Goal: Task Accomplishment & Management: Manage account settings

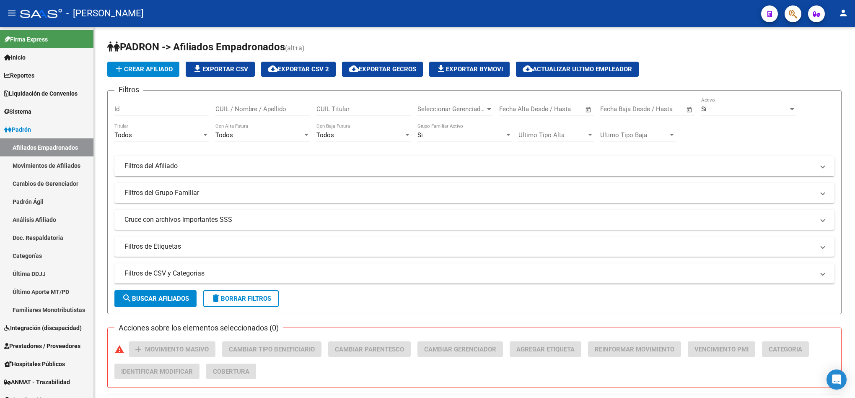
click at [426, 15] on icon "button" at bounding box center [793, 14] width 8 height 10
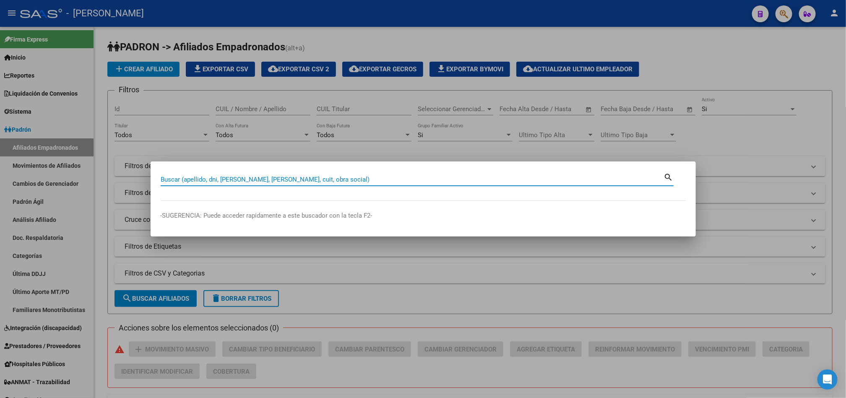
paste input "20292514604"
type input "20292514604"
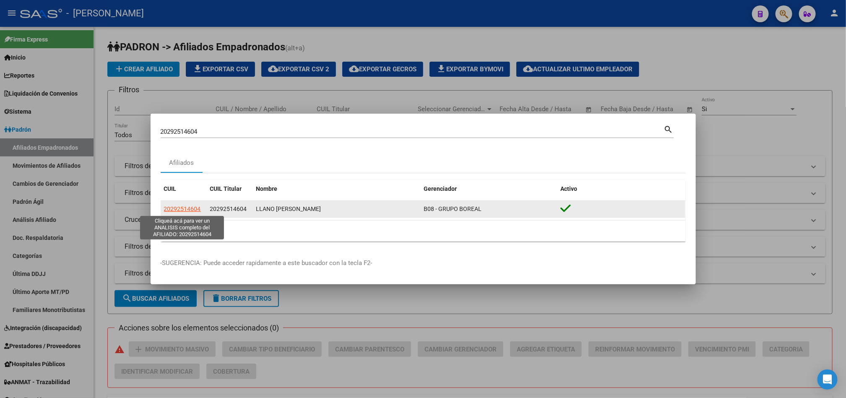
click at [189, 211] on span "20292514604" at bounding box center [182, 208] width 37 height 7
type textarea "20292514604"
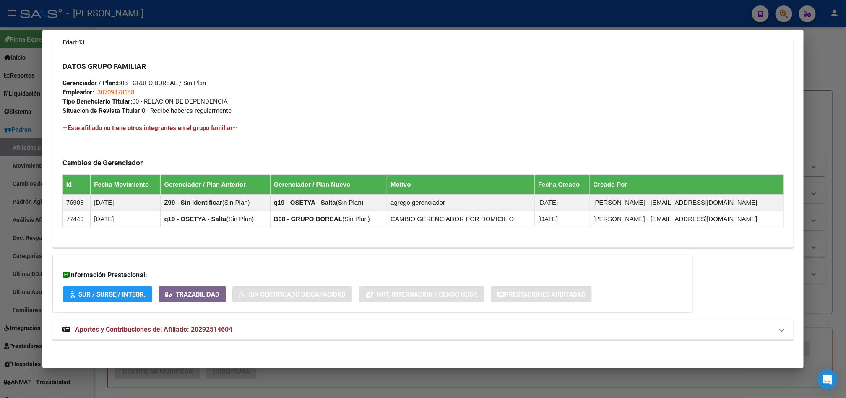
scroll to position [389, 0]
drag, startPoint x: 413, startPoint y: 240, endPoint x: 407, endPoint y: 169, distance: 71.5
drag, startPoint x: 407, startPoint y: 69, endPoint x: 459, endPoint y: 428, distance: 362.2
drag, startPoint x: 21, startPoint y: 62, endPoint x: 48, endPoint y: 78, distance: 31.3
click at [21, 62] on div at bounding box center [423, 199] width 846 height 398
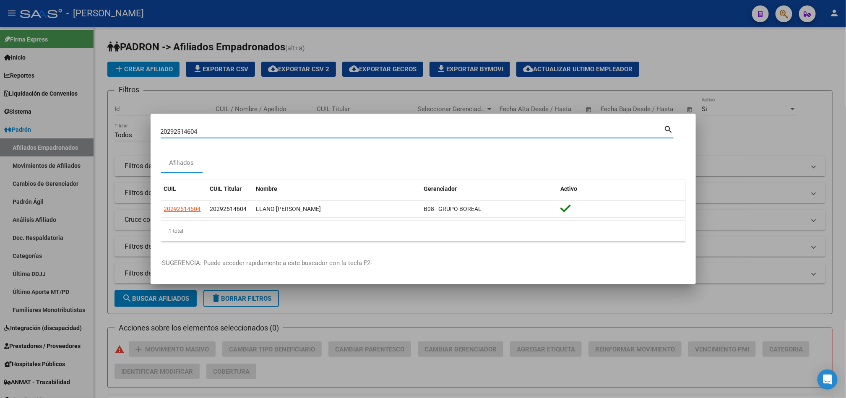
click at [202, 131] on input "20292514604" at bounding box center [412, 132] width 503 height 8
paste input "1657442"
type input "21657442"
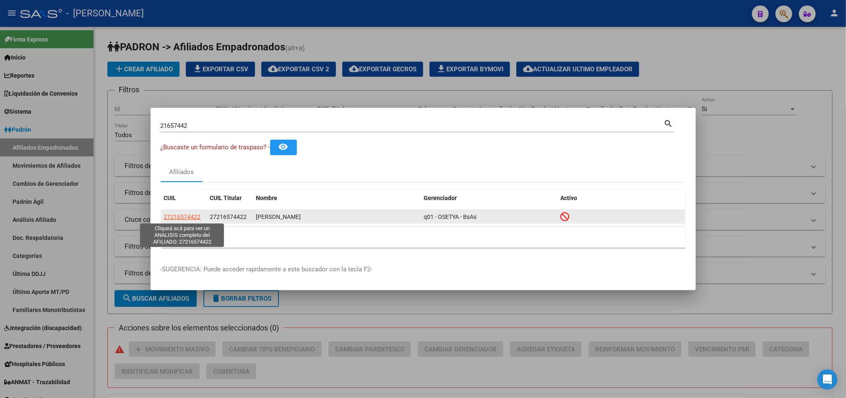
click at [198, 218] on span "27216574422" at bounding box center [182, 216] width 37 height 7
type textarea "27216574422"
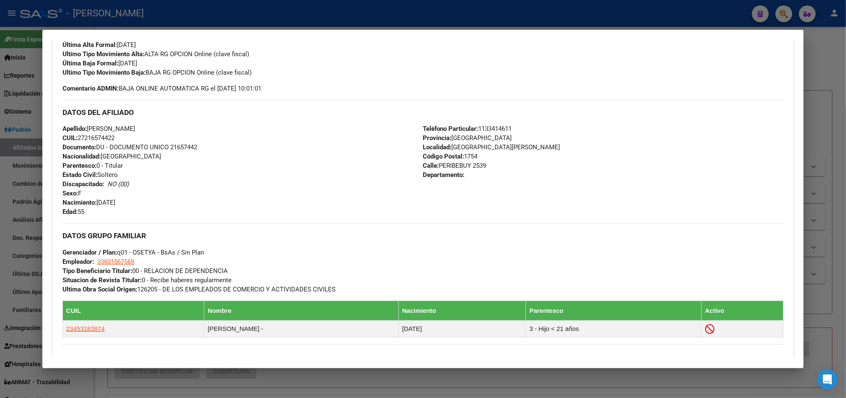
scroll to position [0, 0]
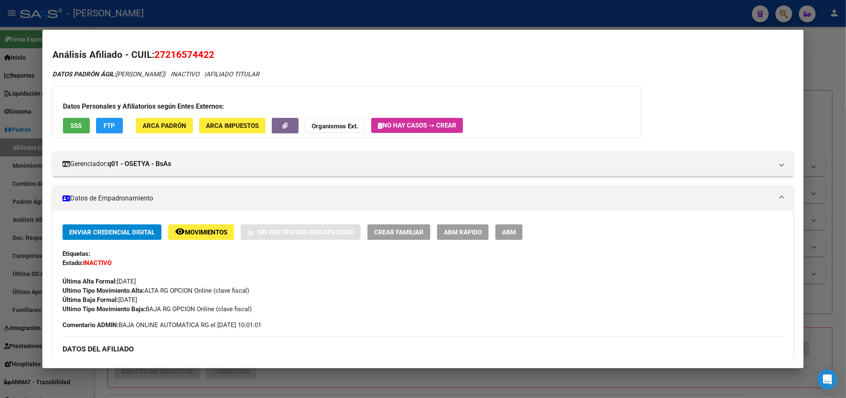
click at [177, 52] on span "27216574422" at bounding box center [184, 54] width 60 height 11
click at [178, 52] on span "27216574422" at bounding box center [184, 54] width 60 height 11
copy span "27216574422"
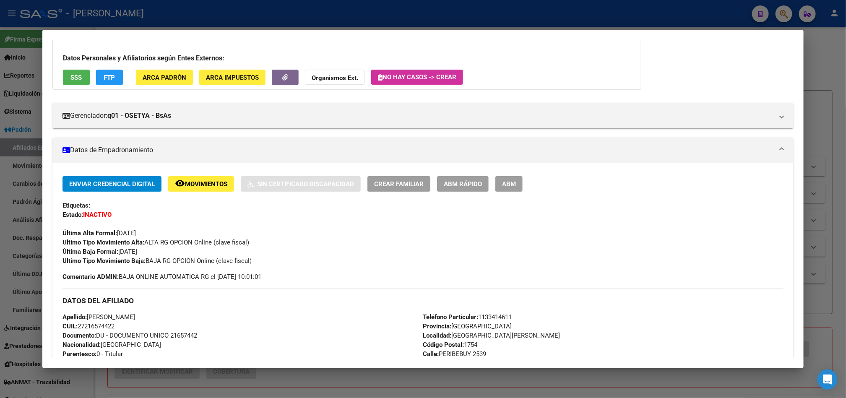
scroll to position [126, 0]
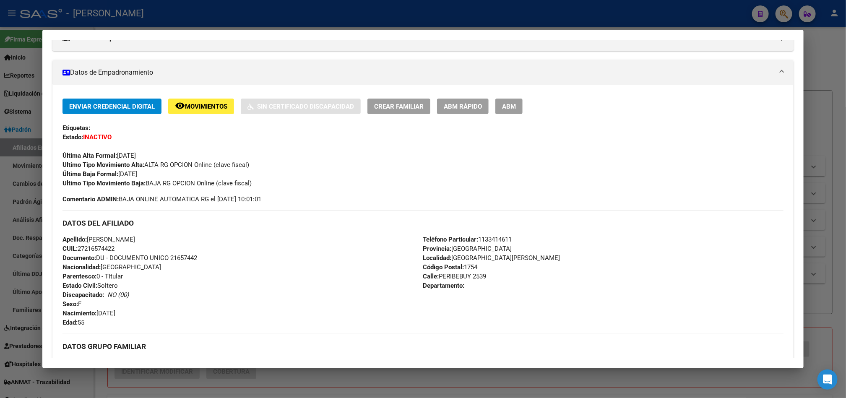
click at [426, 111] on button "ABM" at bounding box center [508, 107] width 27 height 16
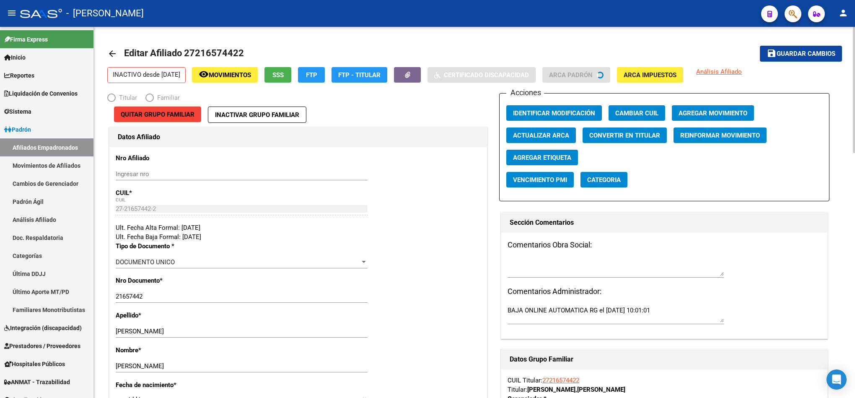
radio input "true"
type input "33-60156756-9"
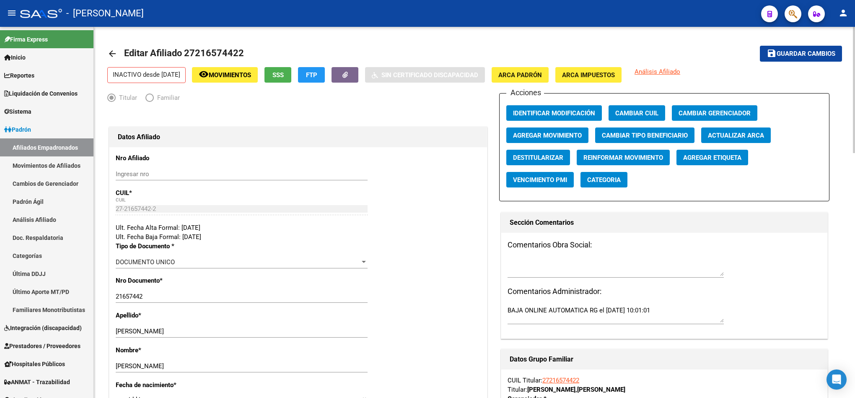
click at [426, 137] on span "Agregar Movimiento" at bounding box center [547, 136] width 69 height 8
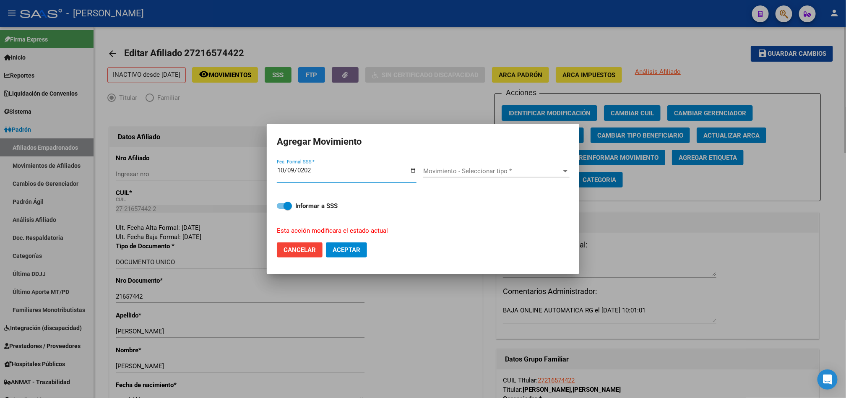
type input "[DATE]"
click at [283, 169] on input "[DATE]" at bounding box center [347, 173] width 140 height 13
type input "2025-10-01"
type input "2025-08-01"
click at [426, 167] on span "Movimiento - Seleccionar tipo *" at bounding box center [492, 171] width 139 height 8
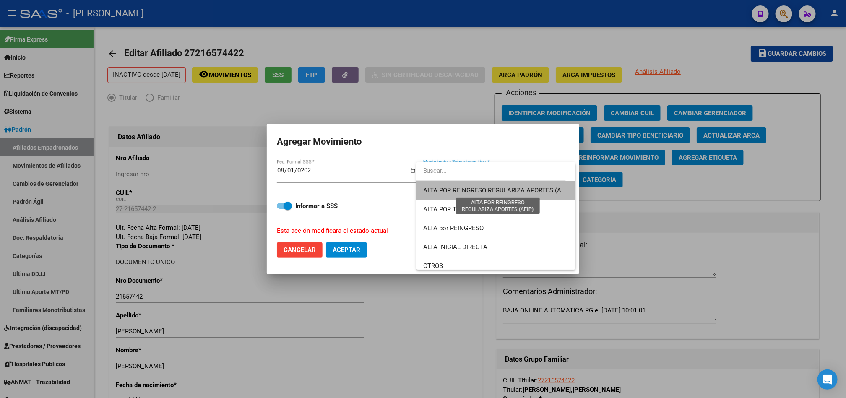
click at [426, 194] on span "ALTA POR REINGRESO REGULARIZA APORTES (AFIP)" at bounding box center [497, 191] width 149 height 8
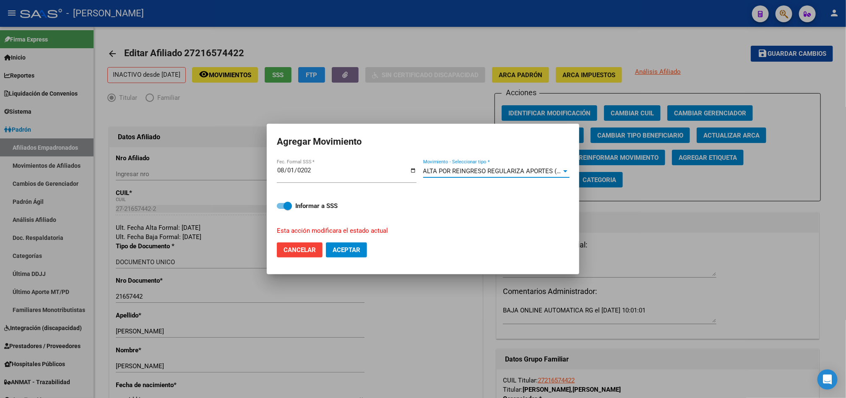
click at [426, 165] on div "ALTA POR REINGRESO REGULARIZA APORTES (AFIP) Movimiento - Seleccionar tipo *" at bounding box center [496, 171] width 146 height 13
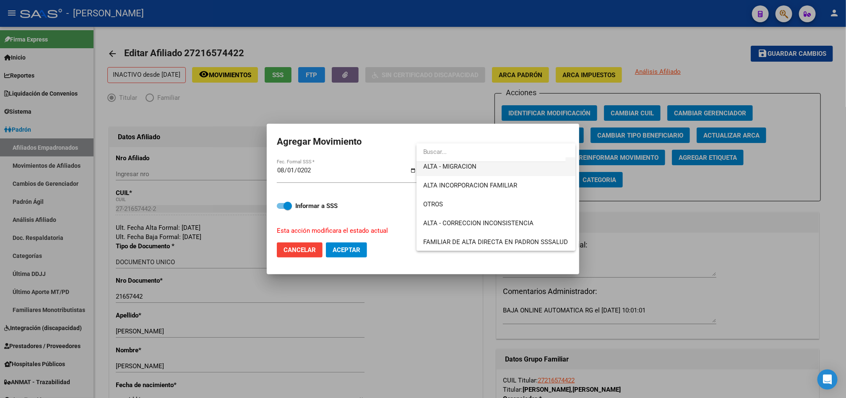
scroll to position [189, 0]
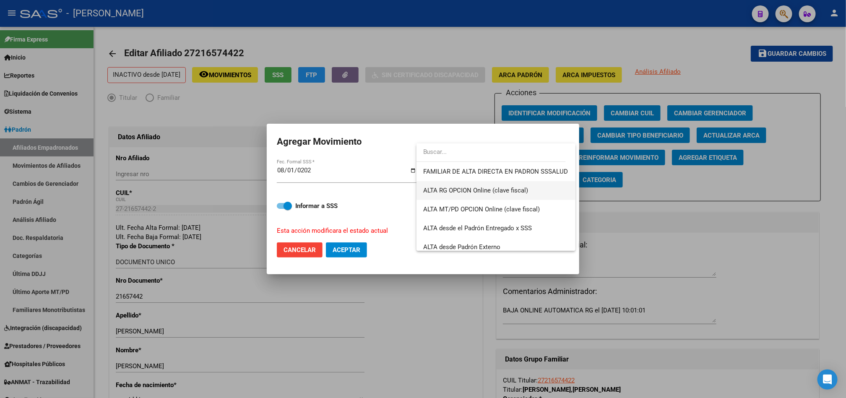
click at [426, 194] on span "ALTA RG OPCION Online (clave fiscal)" at bounding box center [495, 190] width 145 height 19
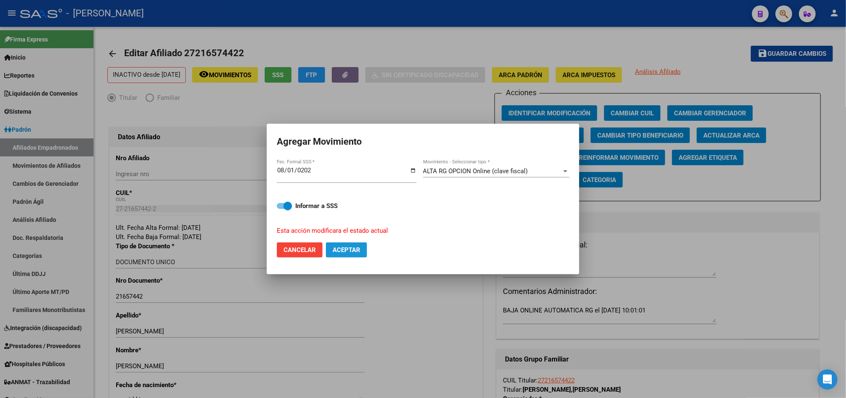
click at [356, 250] on span "Aceptar" at bounding box center [346, 250] width 28 height 8
checkbox input "false"
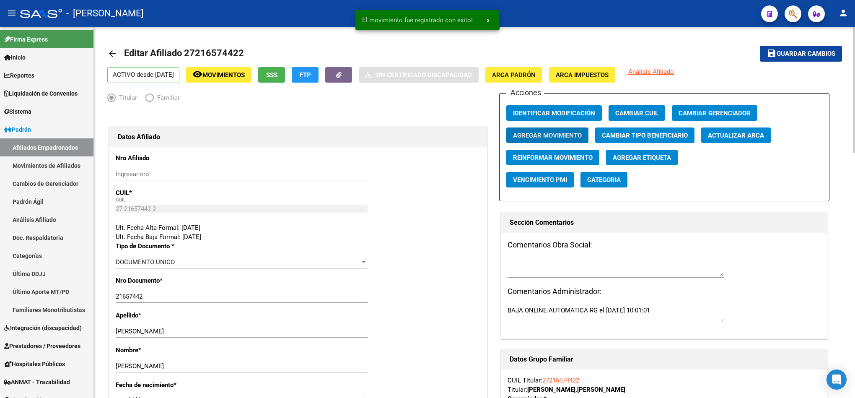
click at [218, 52] on span "Editar Afiliado 27216574422" at bounding box center [184, 53] width 120 height 10
copy h1 "27216574422"
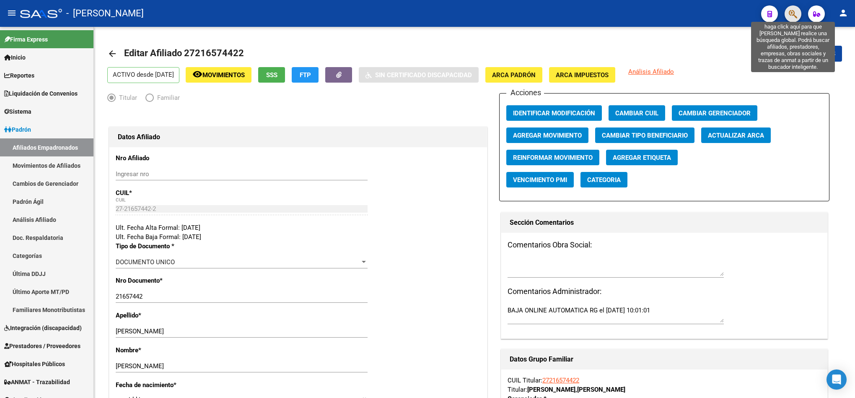
click at [426, 13] on icon "button" at bounding box center [793, 14] width 8 height 10
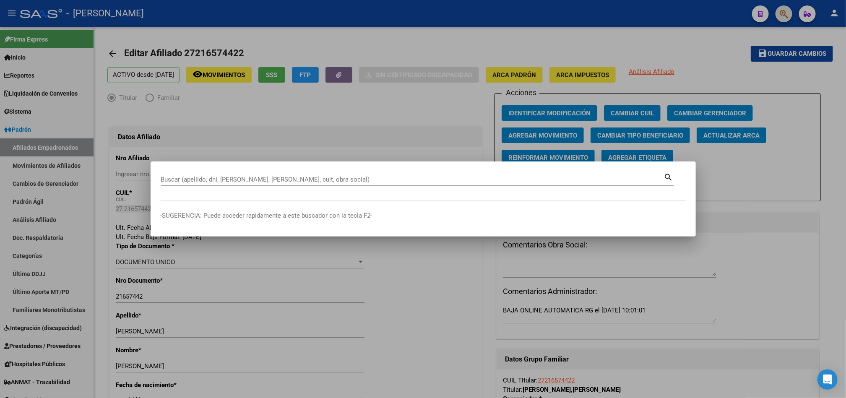
paste input "27307997369"
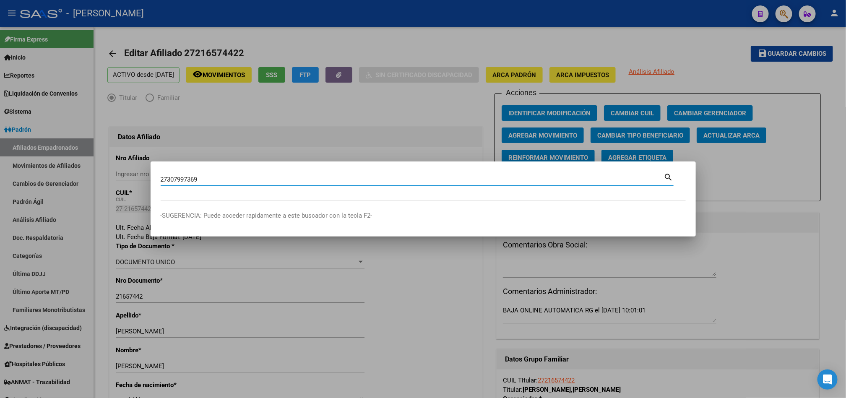
type input "27307997369"
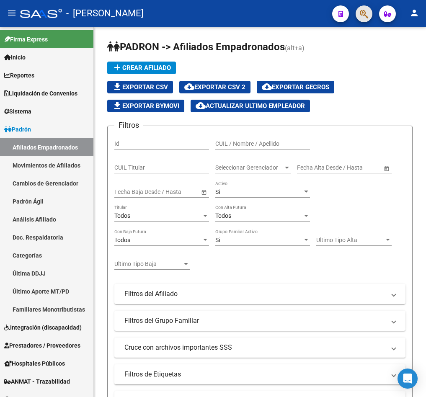
click at [371, 13] on button "button" at bounding box center [364, 13] width 17 height 17
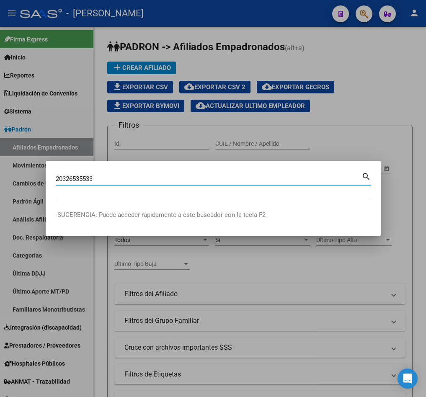
type input "20326535533"
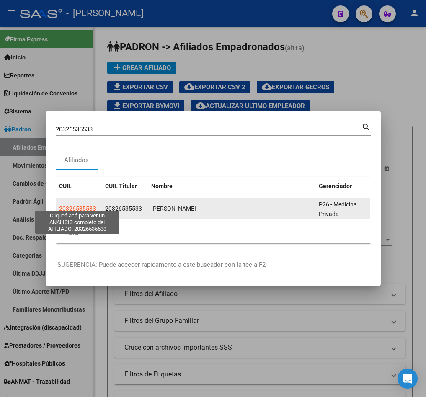
click at [92, 205] on span "20326535533" at bounding box center [77, 208] width 37 height 7
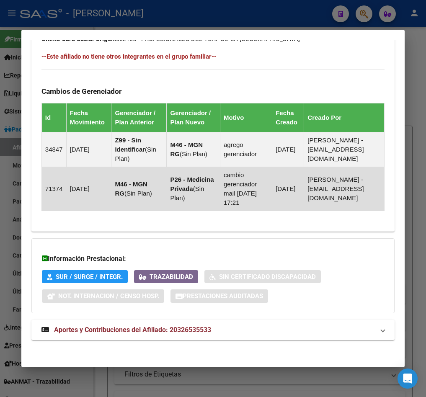
scroll to position [587, 0]
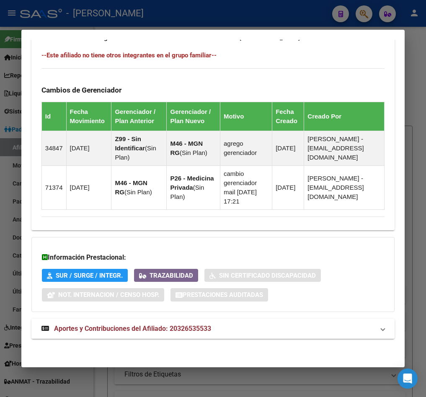
click at [201, 325] on span "Aportes y Contribuciones del Afiliado: 20326535533" at bounding box center [132, 329] width 157 height 8
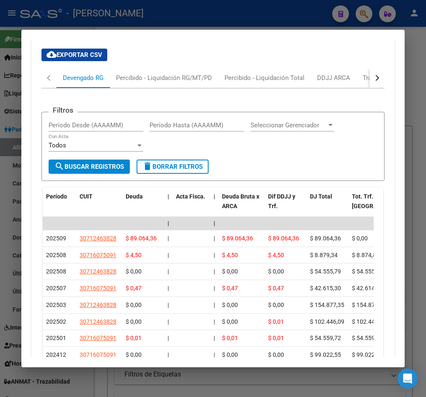
scroll to position [839, 0]
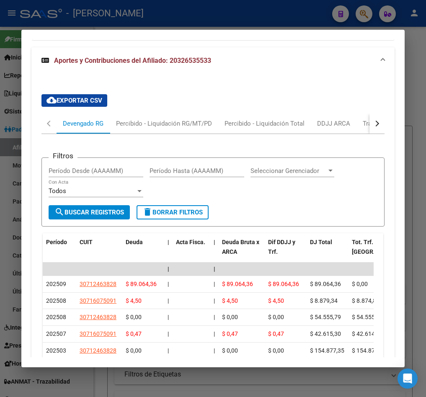
click at [376, 139] on div "cloud_download Exportar CSV Devengado RG Percibido - Liquidación RG/MT/PD Perci…" at bounding box center [212, 284] width 363 height 393
click at [373, 126] on div "button" at bounding box center [376, 123] width 6 height 6
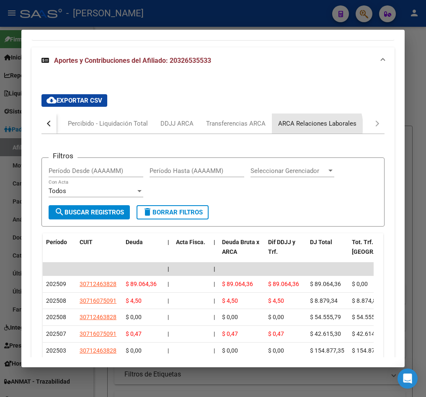
click at [313, 128] on div "ARCA Relaciones Laborales" at bounding box center [317, 123] width 78 height 9
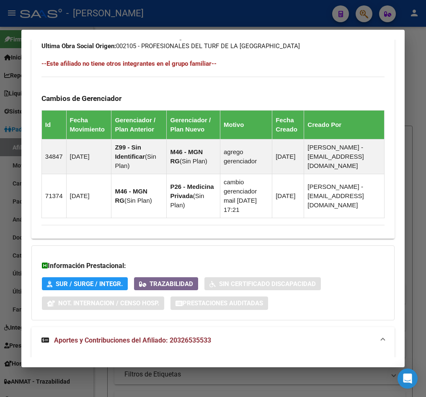
drag, startPoint x: 244, startPoint y: 220, endPoint x: 316, endPoint y: 175, distance: 85.4
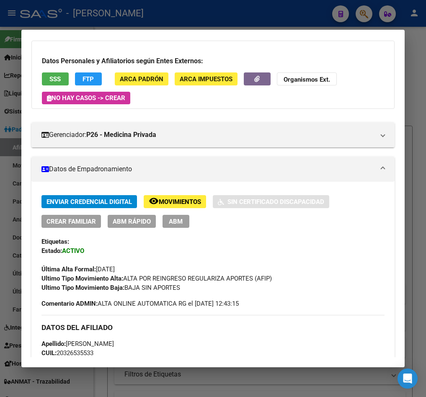
scroll to position [42, 0]
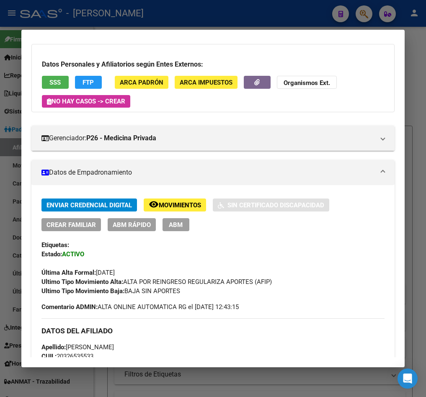
click at [165, 209] on button "remove_red_eye Movimientos" at bounding box center [175, 205] width 62 height 13
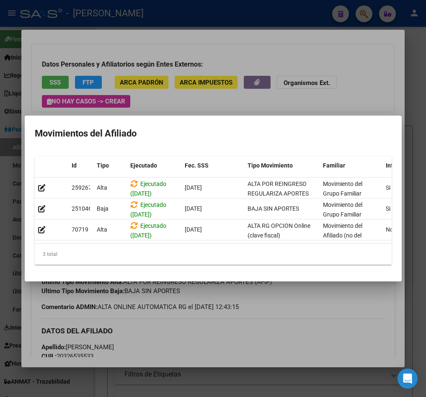
click at [311, 249] on div "3 total" at bounding box center [213, 254] width 357 height 21
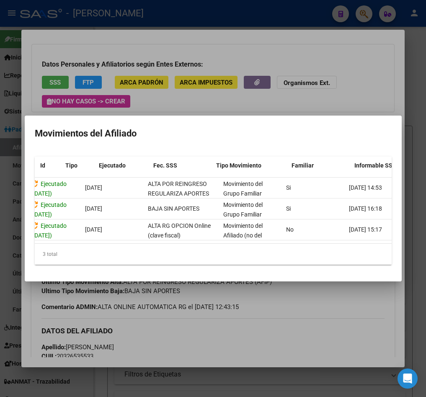
scroll to position [0, 31]
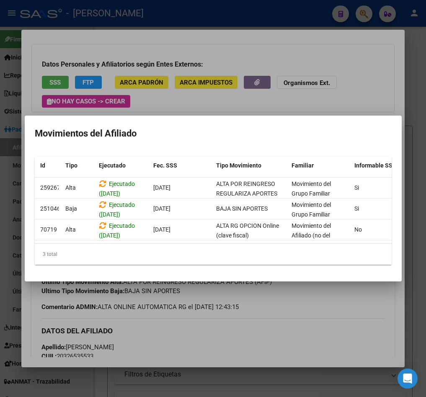
click at [14, 78] on div at bounding box center [213, 198] width 426 height 397
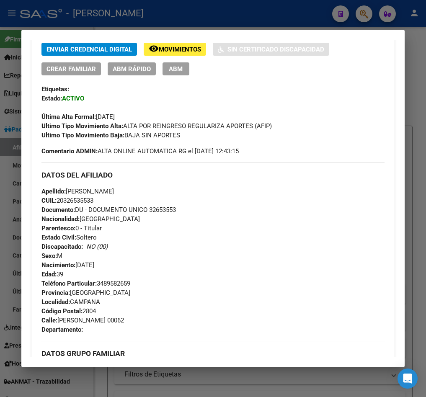
scroll to position [189, 0]
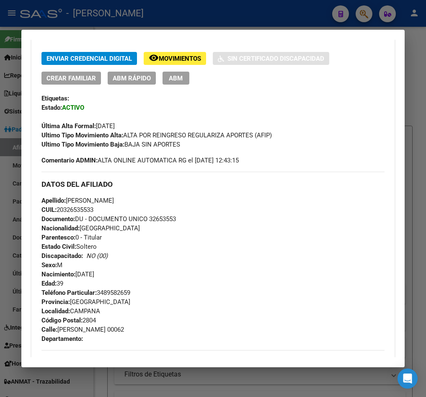
click at [280, 227] on div "Apellido: MAURO RAMON MANCILLA CUIL: 20326535533 Documento: DU - DOCUMENTO UNIC…" at bounding box center [212, 242] width 343 height 92
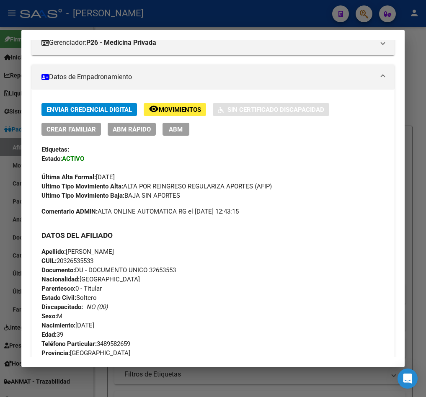
scroll to position [63, 0]
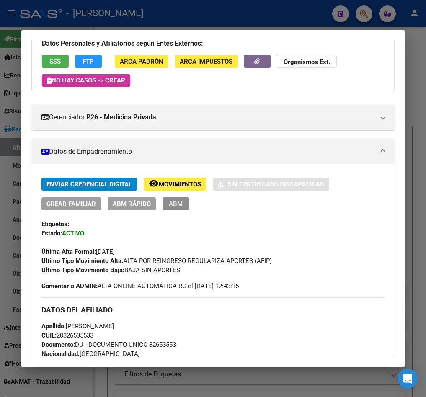
click at [177, 198] on button "ABM" at bounding box center [176, 203] width 27 height 13
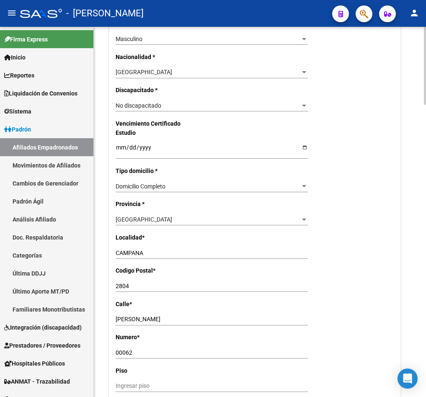
radio input "true"
type input "30-71246382-8"
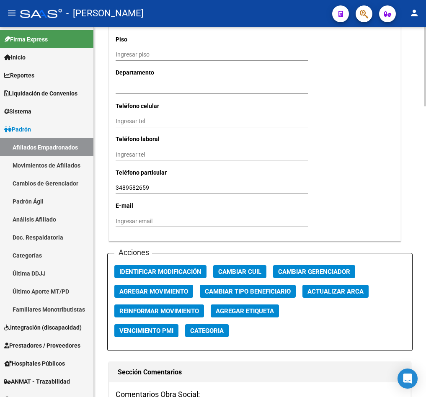
scroll to position [927, 0]
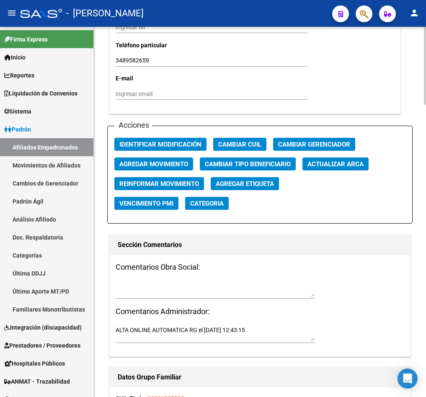
click at [194, 298] on div at bounding box center [215, 293] width 199 height 26
click at [198, 292] on textarea at bounding box center [215, 289] width 199 height 16
click at [189, 289] on textarea "mail" at bounding box center [215, 289] width 199 height 16
paste textarea "martes 7/10/2025 14:55"
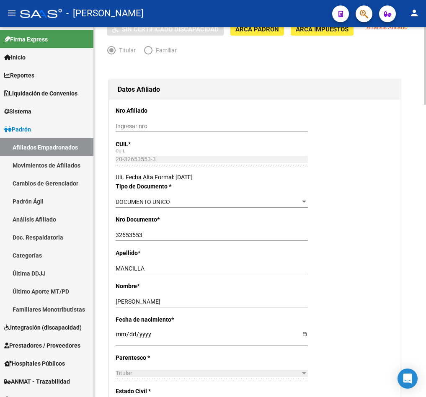
scroll to position [0, 0]
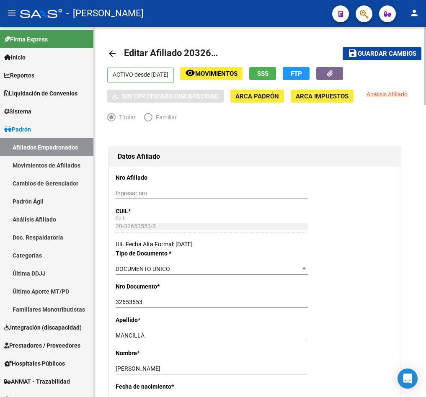
type textarea "mail martes 7/10/2025 14:55"
click at [386, 54] on span "Guardar cambios" at bounding box center [387, 54] width 59 height 8
click at [359, 18] on button "button" at bounding box center [364, 13] width 17 height 17
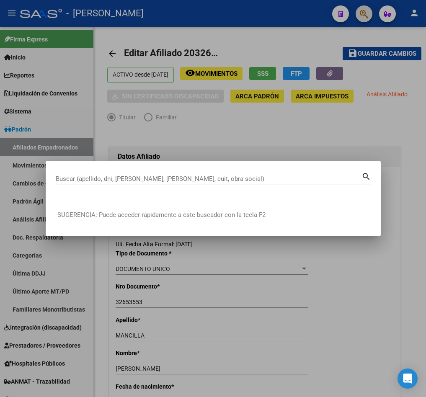
paste input "20223680454"
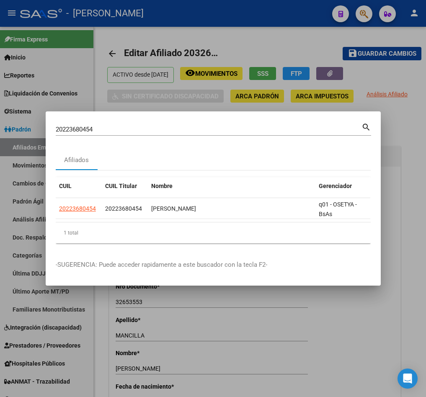
drag, startPoint x: 325, startPoint y: 226, endPoint x: 253, endPoint y: 229, distance: 72.2
click at [253, 229] on div "CUIL CUIL Titular Nombre Gerenciador Activo 20223680454 20223680454 MALDONADO O…" at bounding box center [213, 210] width 315 height 66
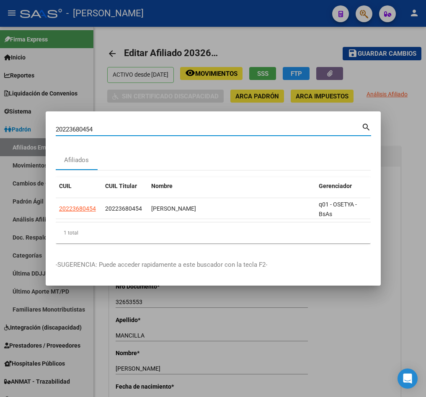
click at [165, 126] on input "20223680454" at bounding box center [209, 130] width 306 height 8
paste input "346243113"
type input "20346243113"
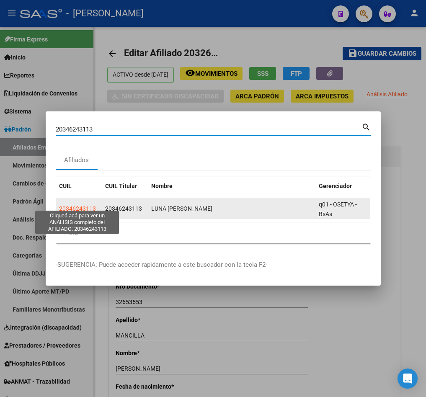
click at [82, 205] on span "20346243113" at bounding box center [77, 208] width 37 height 7
type textarea "20346243113"
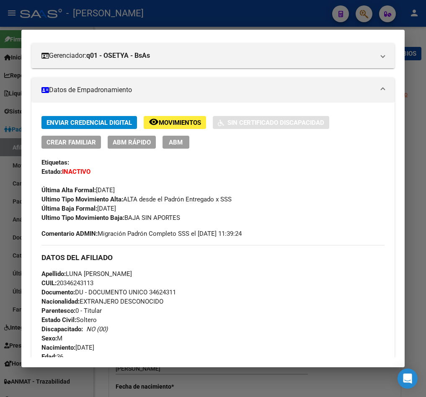
scroll to position [103, 0]
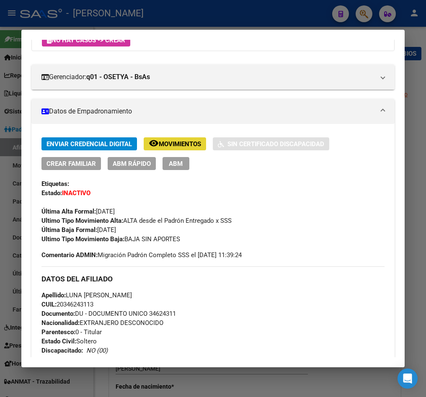
click at [185, 150] on button "remove_red_eye Movimientos" at bounding box center [175, 143] width 62 height 13
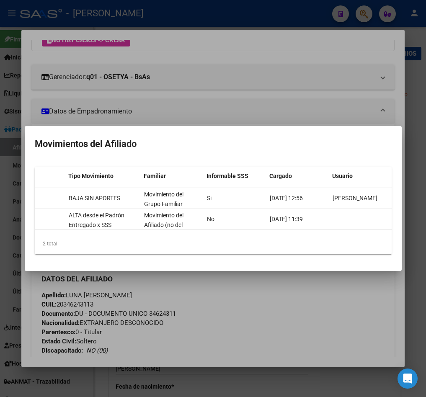
scroll to position [0, 177]
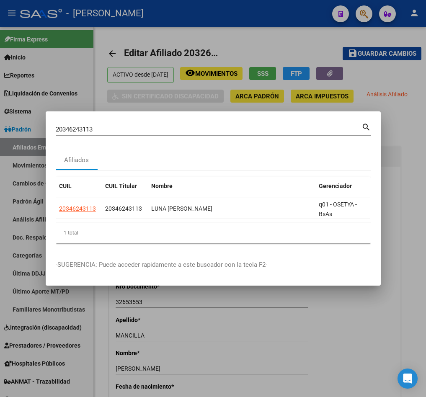
click at [97, 112] on mat-dialog-container "20346243113 Buscar (apellido, dni, cuil, nro traspaso, cuit, obra social) searc…" at bounding box center [213, 199] width 335 height 175
click at [94, 123] on div "20346243113 Buscar (apellido, dni, cuil, nro traspaso, cuit, obra social)" at bounding box center [209, 129] width 306 height 13
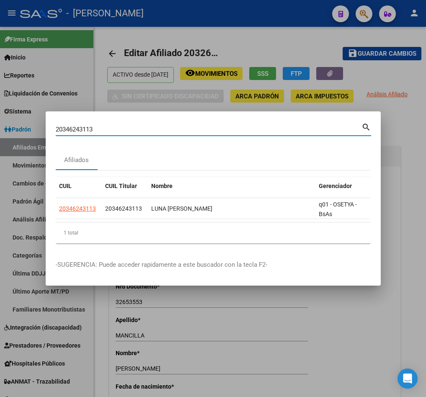
click at [94, 123] on div "20346243113 Buscar (apellido, dni, cuil, nro traspaso, cuit, obra social)" at bounding box center [209, 129] width 306 height 13
click at [88, 126] on input "20346243113" at bounding box center [209, 130] width 306 height 8
paste input "35502450"
type input "35502450"
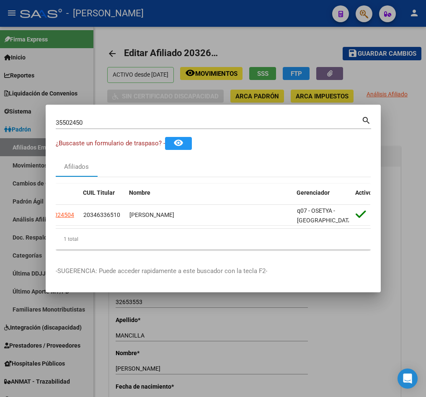
scroll to position [0, 0]
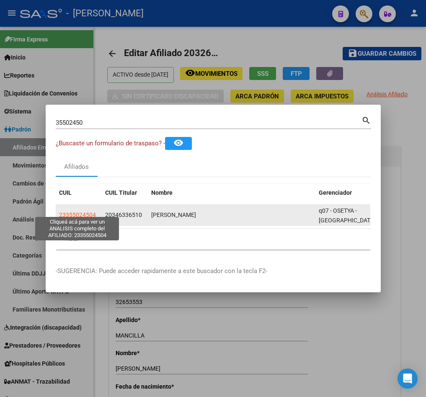
click at [93, 212] on span "23355024504" at bounding box center [77, 215] width 37 height 7
type textarea "23355024504"
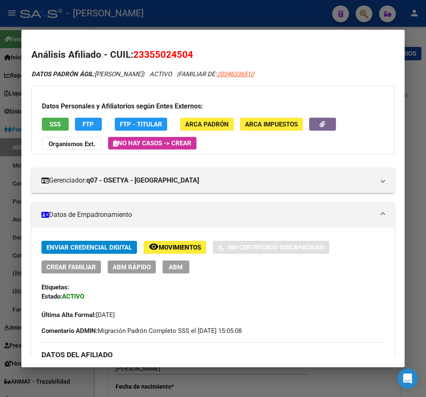
click at [178, 271] on span "ABM" at bounding box center [176, 268] width 14 height 8
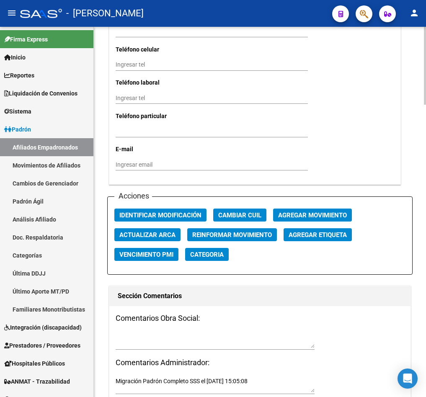
scroll to position [880, 0]
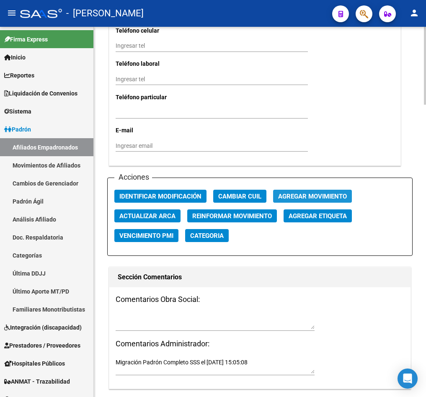
click at [292, 200] on span "Agregar Movimiento" at bounding box center [312, 197] width 69 height 8
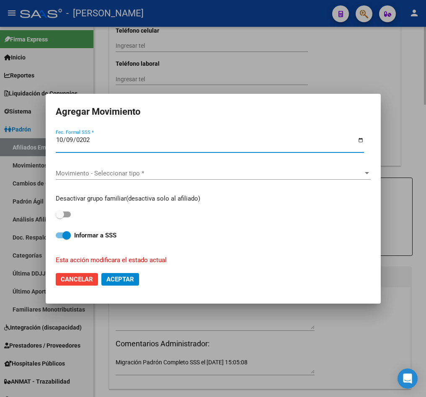
type input "2025-10-09"
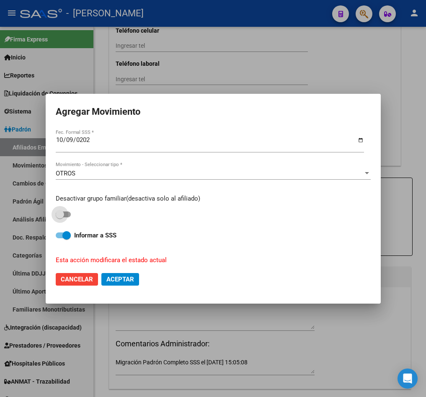
click at [60, 218] on input "checkbox" at bounding box center [60, 218] width 0 height 0
checkbox input "true"
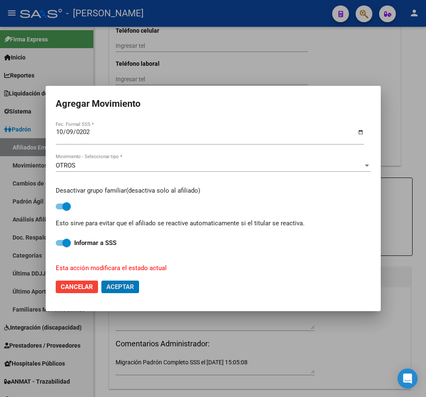
click at [101, 281] on button "Aceptar" at bounding box center [120, 287] width 38 height 13
checkbox input "false"
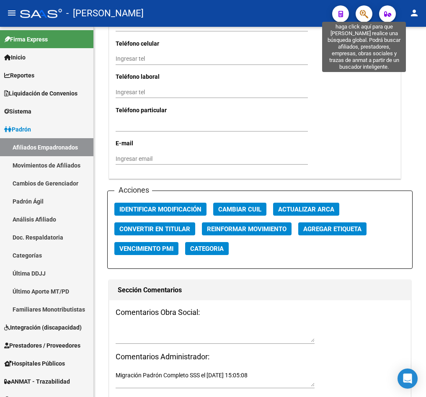
click at [366, 12] on icon "button" at bounding box center [364, 14] width 8 height 10
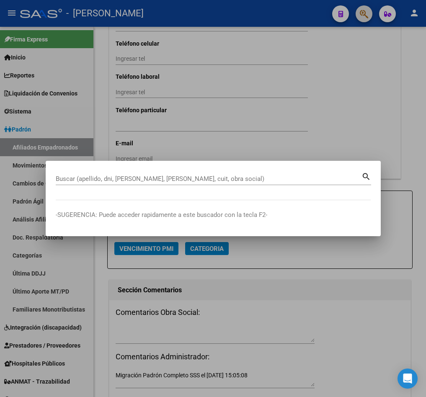
paste input "20347056279"
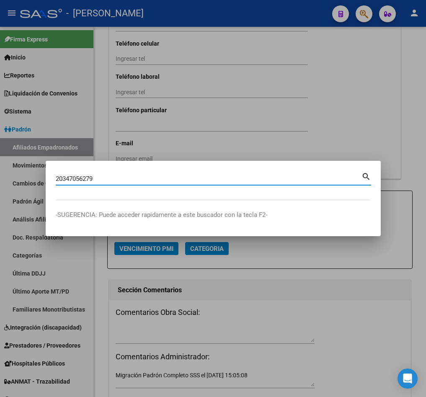
type input "20347056279"
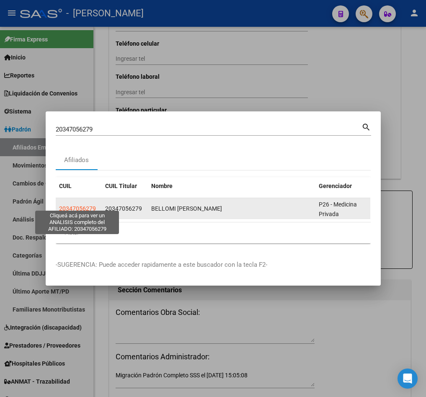
click at [84, 205] on span "20347056279" at bounding box center [77, 208] width 37 height 7
type textarea "20347056279"
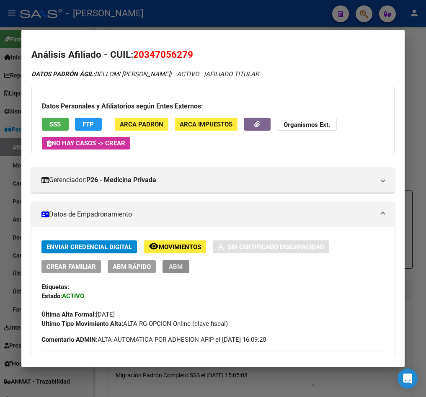
click at [182, 270] on span "ABM" at bounding box center [176, 267] width 14 height 8
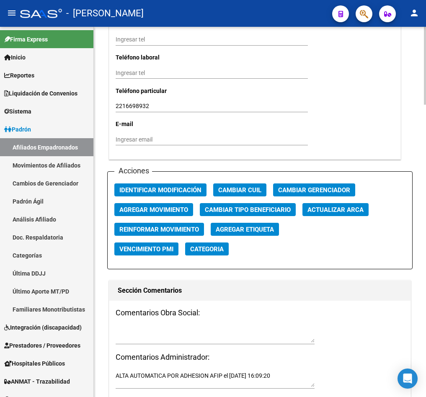
scroll to position [864, 0]
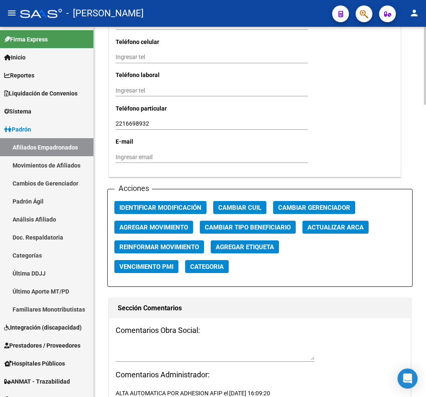
click at [147, 221] on button "Agregar Movimiento" at bounding box center [153, 227] width 79 height 13
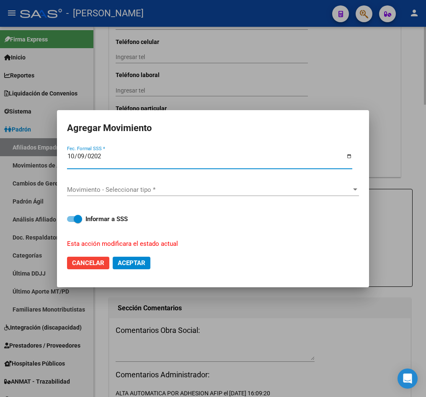
type input "2025-10-09"
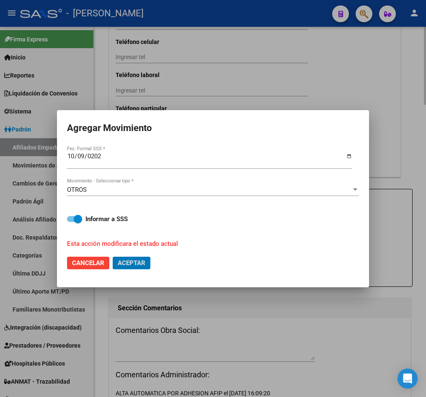
click at [113, 257] on button "Aceptar" at bounding box center [132, 263] width 38 height 13
checkbox input "false"
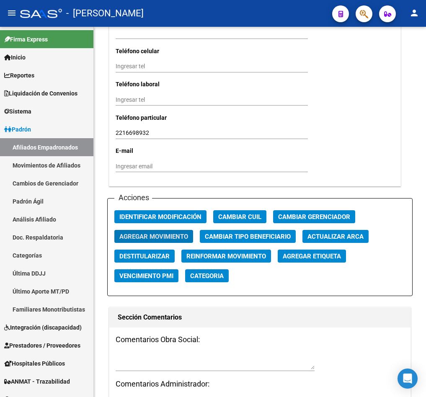
click at [362, 11] on icon "button" at bounding box center [364, 14] width 8 height 10
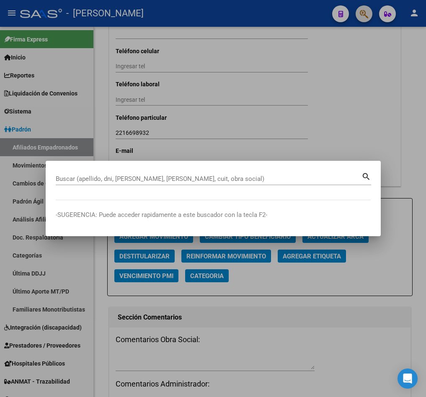
paste input "35096638"
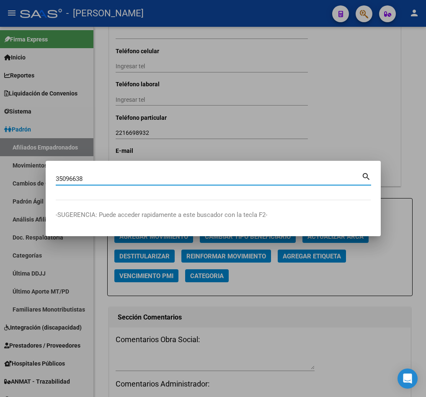
type input "35096638"
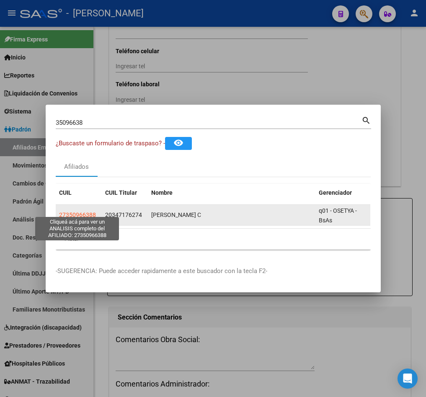
click at [85, 212] on span "27350966388" at bounding box center [77, 215] width 37 height 7
type textarea "27350966388"
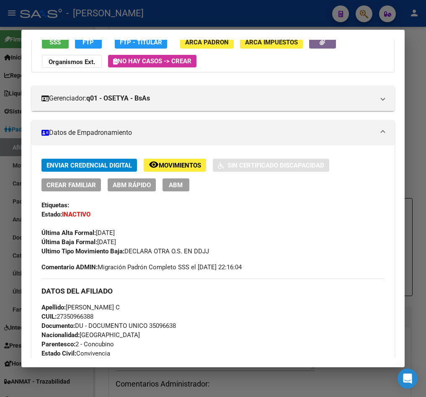
scroll to position [63, 0]
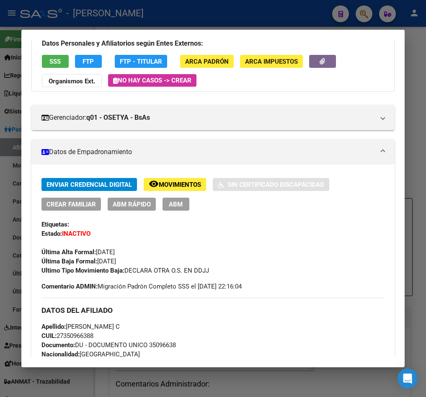
click at [21, 88] on mat-dialog-content "Análisis Afiliado - CUIL: 27350966388 DATOS PADRÓN ÁGIL: PERNIA ROCIO C | INACT…" at bounding box center [213, 199] width 384 height 318
click at [17, 135] on div at bounding box center [213, 198] width 426 height 397
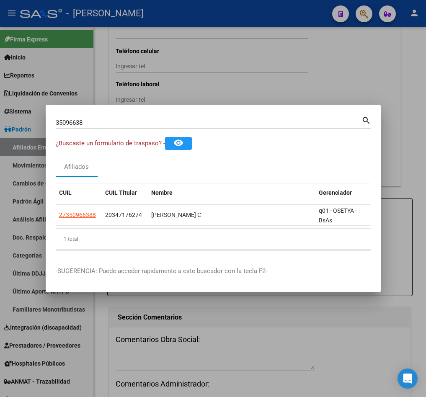
click at [116, 119] on input "35096638" at bounding box center [209, 123] width 306 height 8
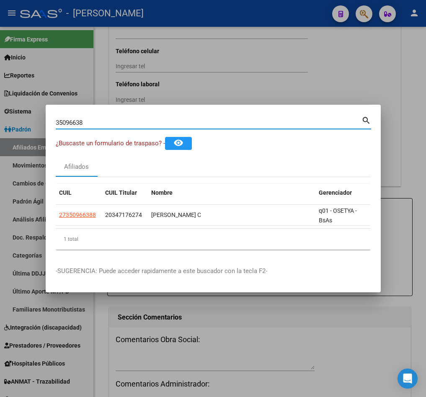
click at [116, 119] on input "35096638" at bounding box center [209, 123] width 306 height 8
paste input "20348147782"
type input "20348147782"
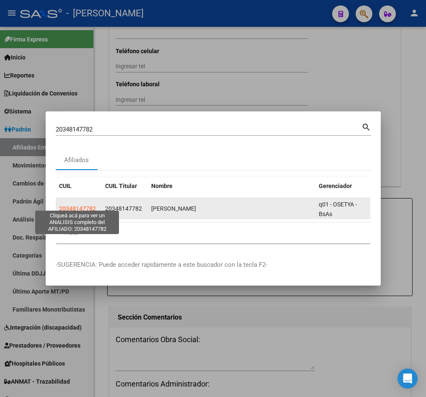
click at [70, 205] on span "20348147782" at bounding box center [77, 208] width 37 height 7
type textarea "20348147782"
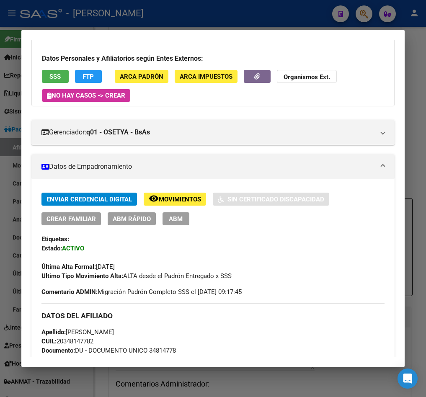
scroll to position [126, 0]
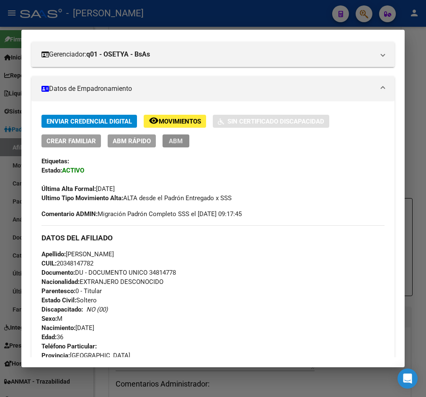
click at [175, 143] on span "ABM" at bounding box center [176, 141] width 14 height 8
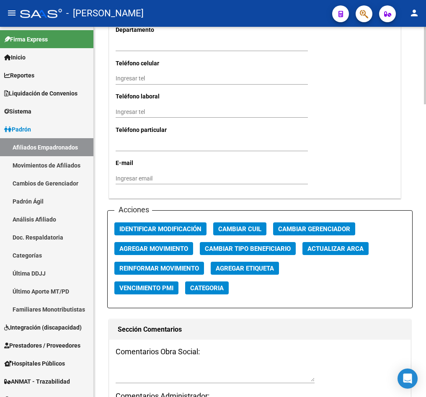
scroll to position [990, 0]
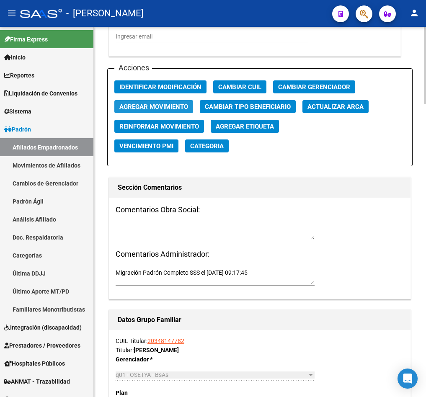
click at [173, 103] on span "Agregar Movimiento" at bounding box center [153, 107] width 69 height 8
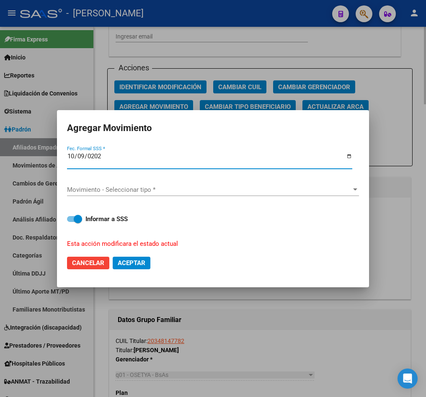
type input "2025-10-09"
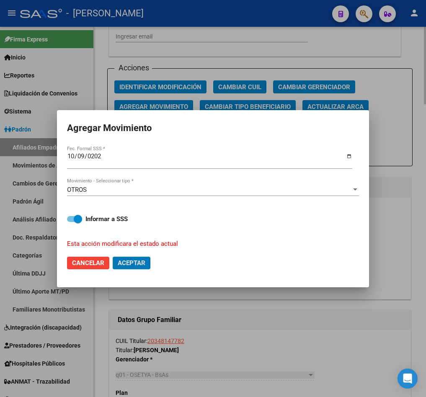
click at [113, 257] on button "Aceptar" at bounding box center [132, 263] width 38 height 13
checkbox input "false"
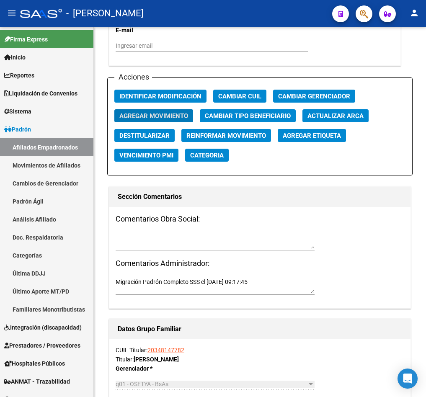
click at [357, 20] on div at bounding box center [360, 13] width 23 height 17
click at [362, 12] on icon "button" at bounding box center [364, 14] width 8 height 10
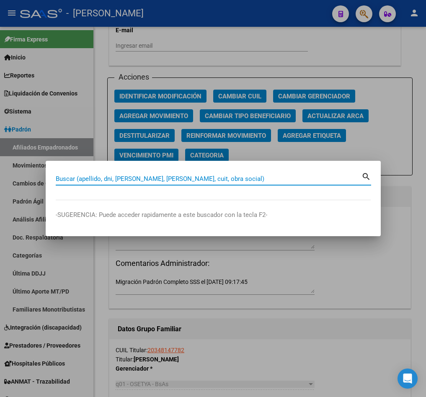
paste input "27338592170"
type input "27338592170"
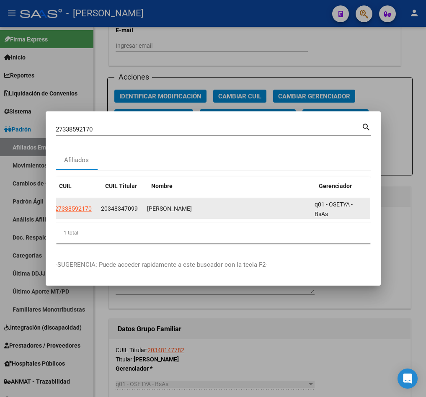
scroll to position [0, 0]
click at [78, 205] on span "27338592170" at bounding box center [77, 208] width 37 height 7
type textarea "27338592170"
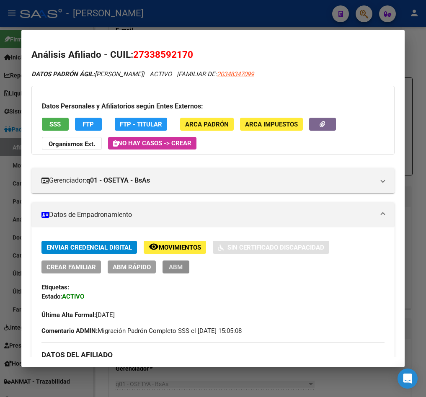
click at [182, 267] on span "ABM" at bounding box center [176, 268] width 14 height 8
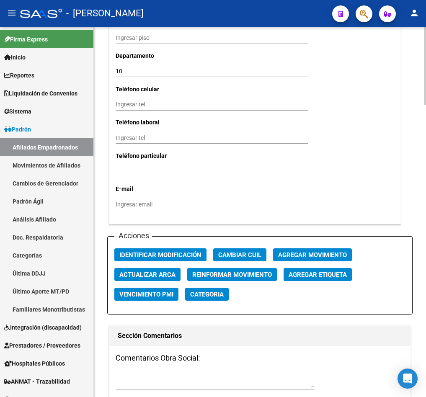
scroll to position [1006, 0]
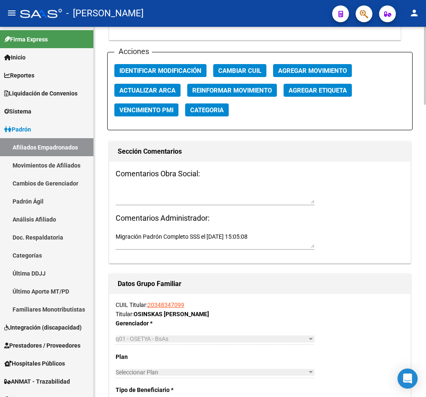
click at [321, 75] on span "Agregar Movimiento" at bounding box center [312, 71] width 69 height 8
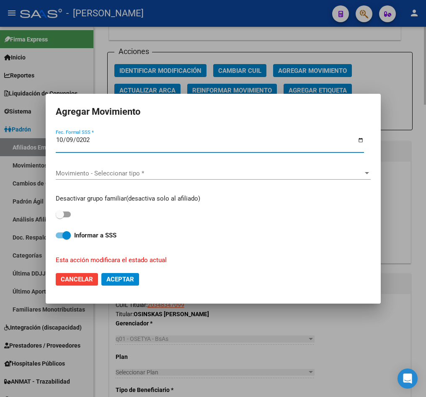
type input "2025-10-09"
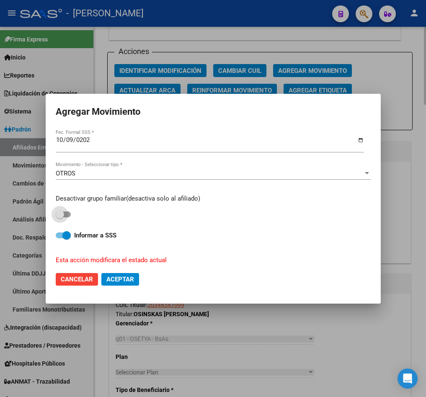
click at [60, 218] on input "checkbox" at bounding box center [60, 218] width 0 height 0
checkbox input "true"
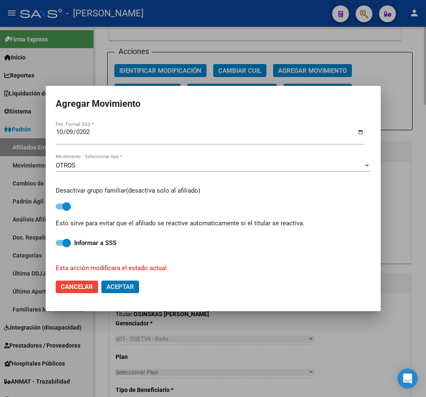
click at [101, 281] on button "Aceptar" at bounding box center [120, 287] width 38 height 13
checkbox input "false"
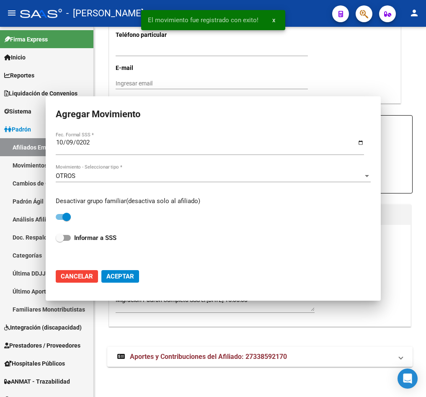
scroll to position [956, 0]
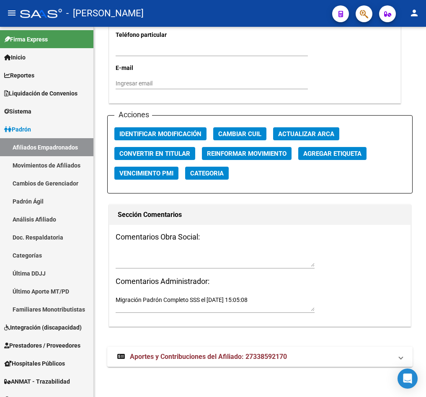
click at [361, 9] on icon "button" at bounding box center [364, 14] width 8 height 10
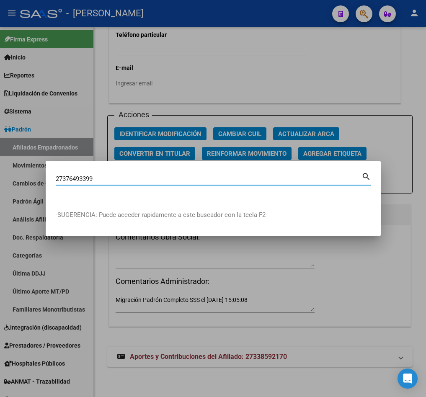
type input "27376493399"
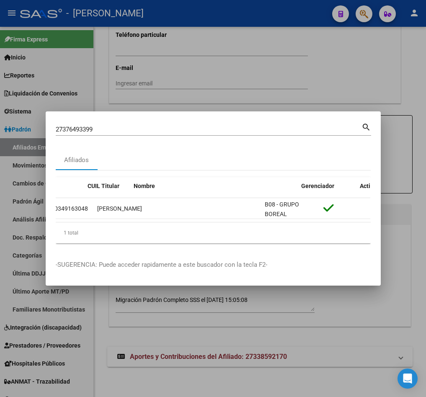
scroll to position [0, 0]
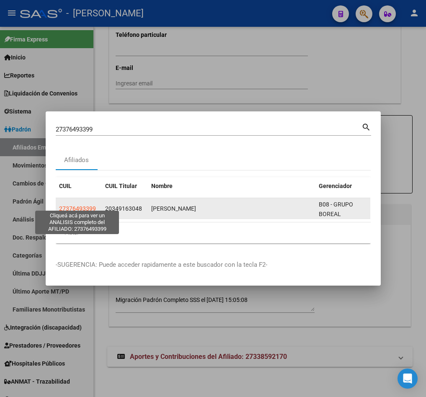
click at [67, 205] on span "27376493399" at bounding box center [77, 208] width 37 height 7
type textarea "27376493399"
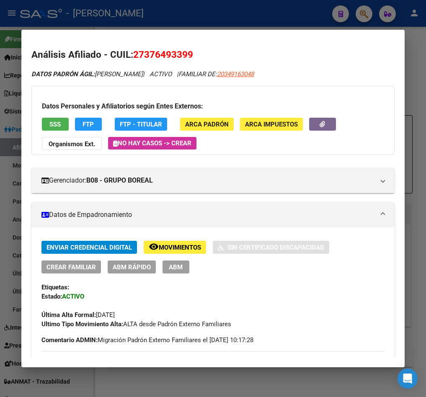
click at [189, 271] on button "ABM" at bounding box center [176, 267] width 27 height 13
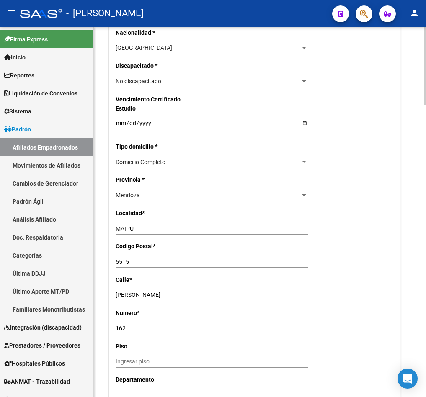
scroll to position [817, 0]
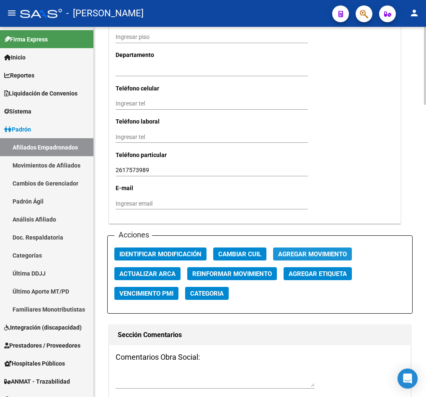
click at [314, 258] on span "Agregar Movimiento" at bounding box center [312, 255] width 69 height 8
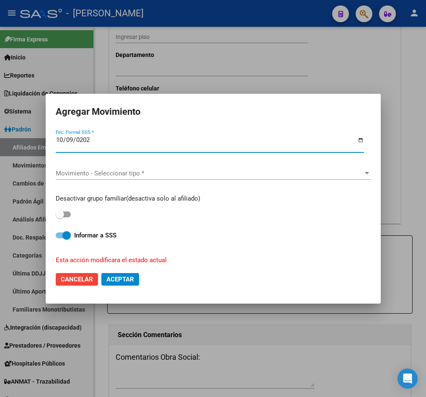
type input "2025-10-09"
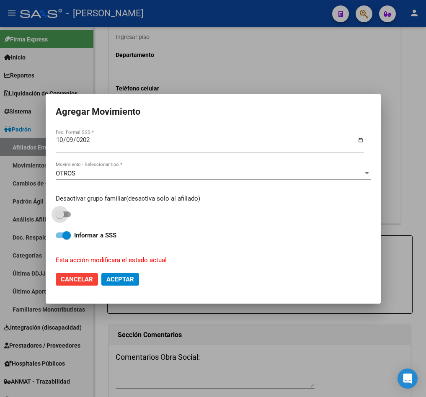
click at [60, 218] on input "checkbox" at bounding box center [60, 218] width 0 height 0
checkbox input "true"
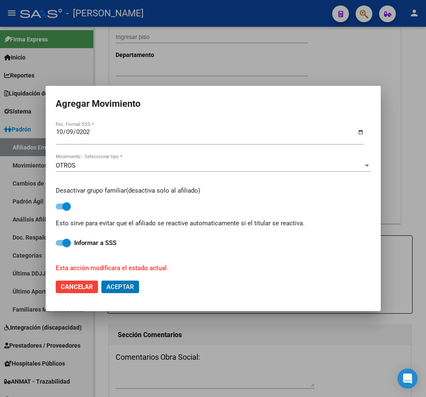
click at [101, 281] on button "Aceptar" at bounding box center [120, 287] width 38 height 13
checkbox input "false"
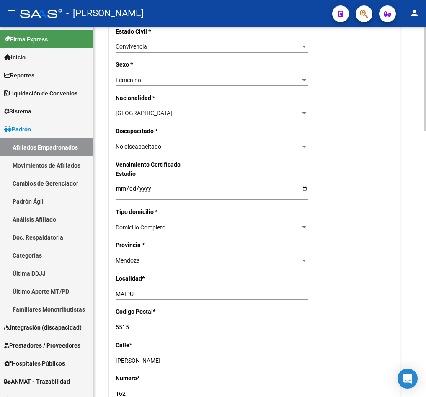
scroll to position [0, 0]
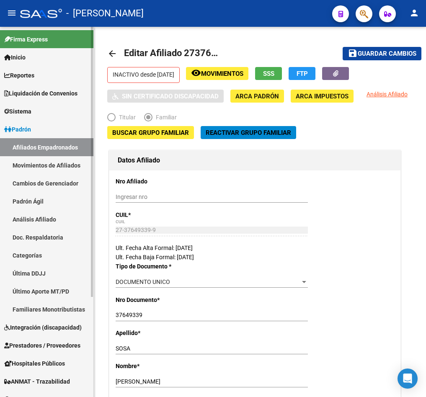
drag, startPoint x: 30, startPoint y: 148, endPoint x: 9, endPoint y: 143, distance: 21.4
click at [30, 148] on link "Afiliados Empadronados" at bounding box center [46, 147] width 93 height 18
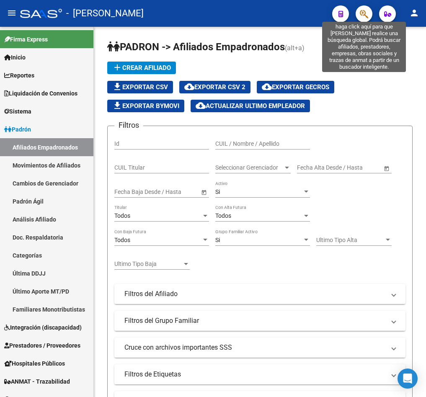
click at [366, 13] on icon "button" at bounding box center [364, 14] width 8 height 10
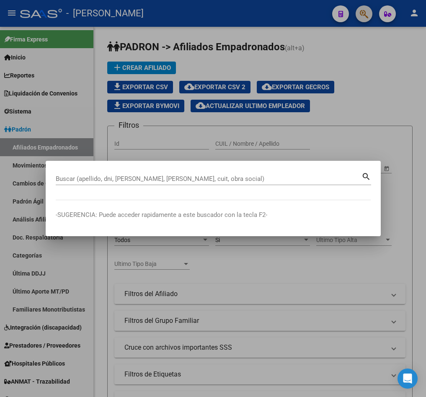
paste input "27307997369"
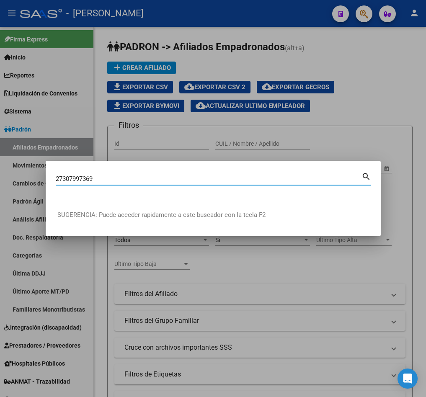
type input "27307997369"
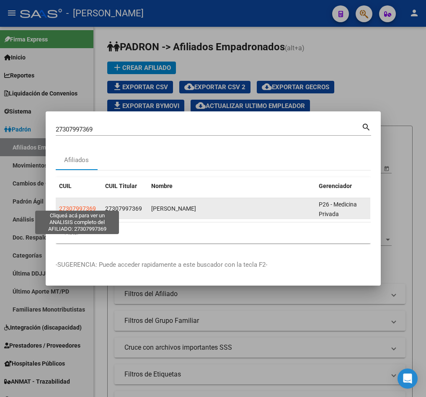
click at [91, 208] on app-link-go-to "27307997369" at bounding box center [77, 209] width 37 height 10
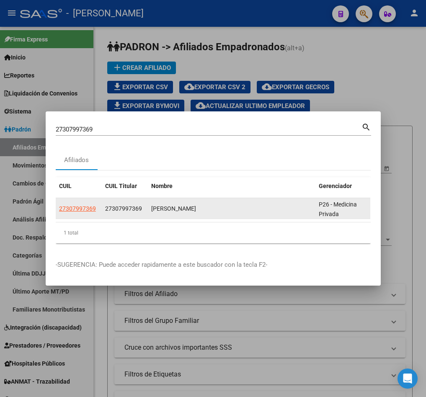
click at [82, 209] on app-link-go-to "27307997369" at bounding box center [77, 209] width 37 height 10
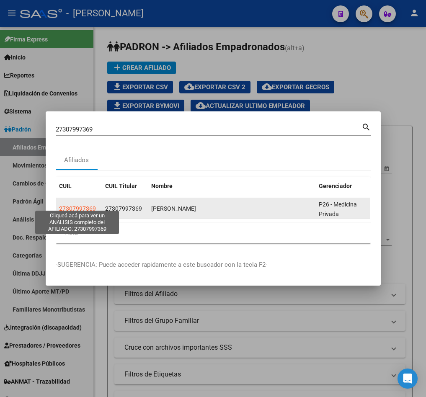
click at [84, 205] on span "27307997369" at bounding box center [77, 208] width 37 height 7
type textarea "27307997369"
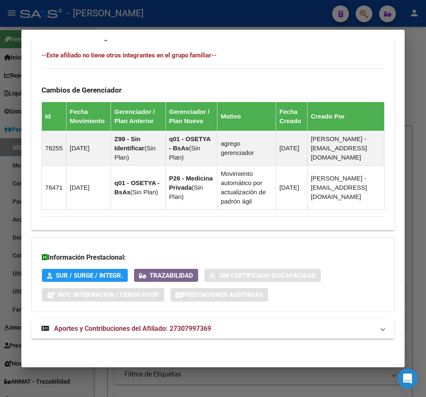
scroll to position [578, 0]
click at [192, 334] on strong "Aportes y Contribuciones del Afiliado: 27307997369" at bounding box center [126, 329] width 170 height 10
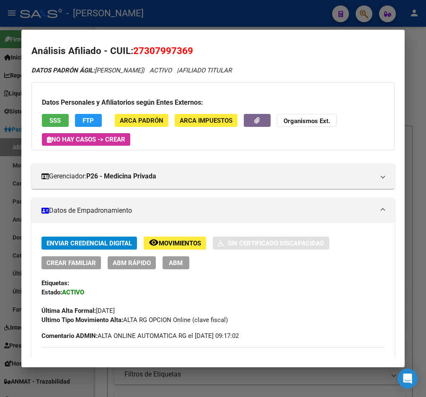
scroll to position [0, 0]
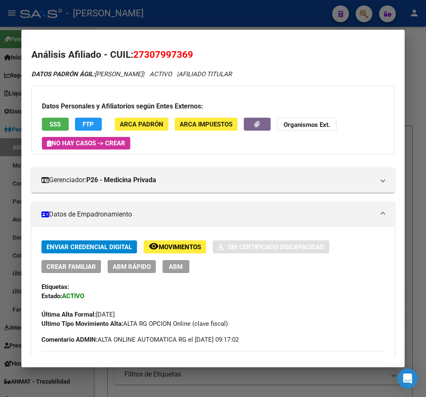
click at [179, 272] on button "ABM" at bounding box center [176, 266] width 27 height 13
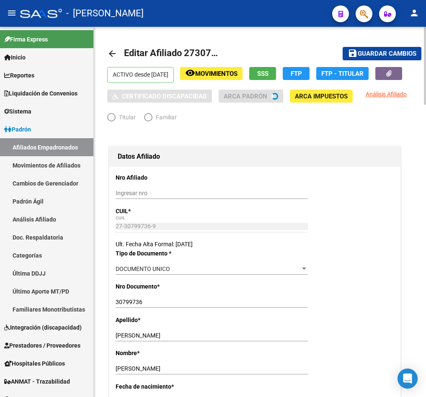
radio input "true"
type input "33-71630774-9"
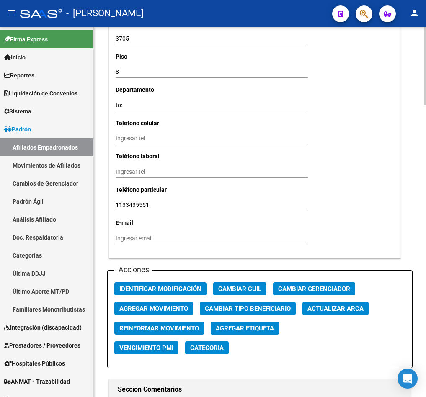
scroll to position [880, 0]
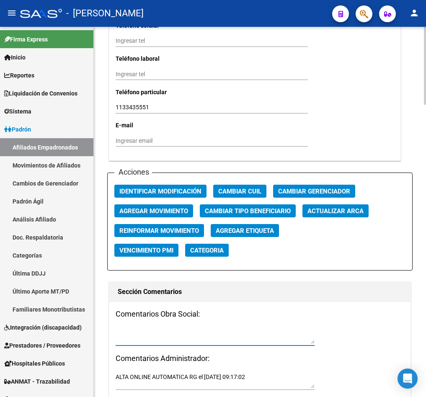
click at [164, 335] on textarea at bounding box center [215, 336] width 199 height 16
click at [269, 329] on textarea "mail" at bounding box center [215, 336] width 199 height 16
paste textarea "viernes 26/9/2025 14:58"
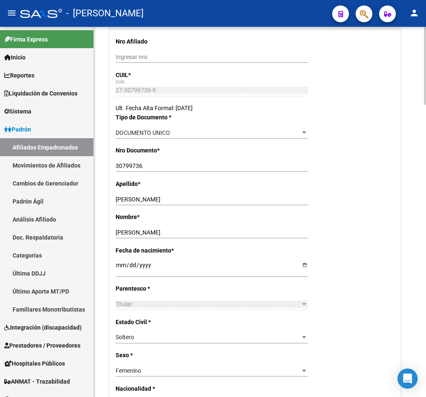
scroll to position [0, 0]
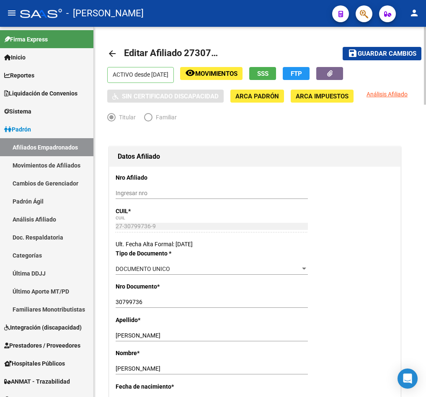
type textarea "mail viernes 26/9/2025 14:58"
click at [396, 62] on mat-toolbar-row "save Guardar cambios" at bounding box center [372, 53] width 100 height 27
click at [401, 54] on span "Guardar cambios" at bounding box center [387, 54] width 59 height 8
click at [360, 7] on span "button" at bounding box center [364, 13] width 8 height 17
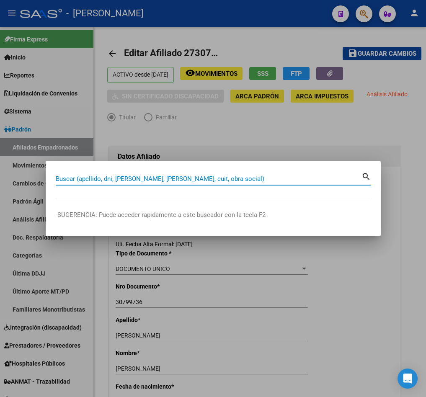
type input "1"
type input "23343655134"
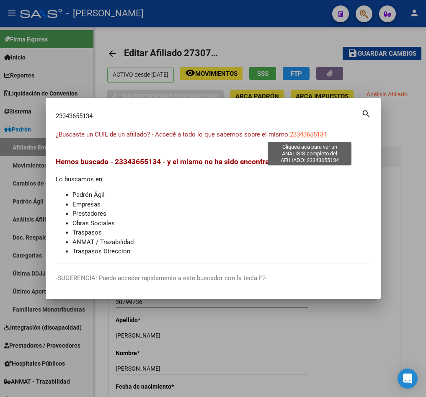
click at [314, 137] on span "23343655134" at bounding box center [308, 135] width 37 height 8
type textarea "23343655134"
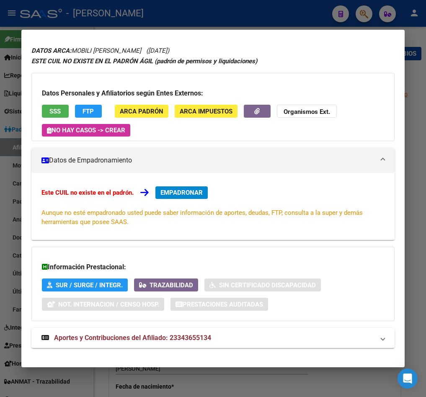
scroll to position [34, 0]
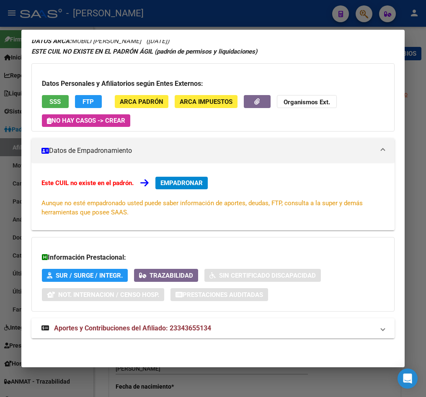
click at [141, 345] on div "DATOS ARCA: MOBILI PAULA MARIANA (28/01/1989) ESTE CUIL NO EXISTE EN EL PADRÓN …" at bounding box center [212, 192] width 363 height 312
click at [150, 333] on strong "Aportes y Contribuciones del Afiliado: 23343655134" at bounding box center [126, 329] width 170 height 10
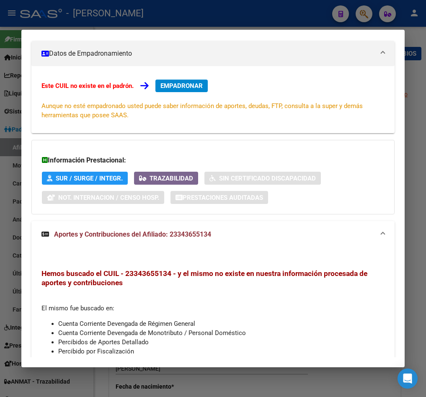
scroll to position [0, 0]
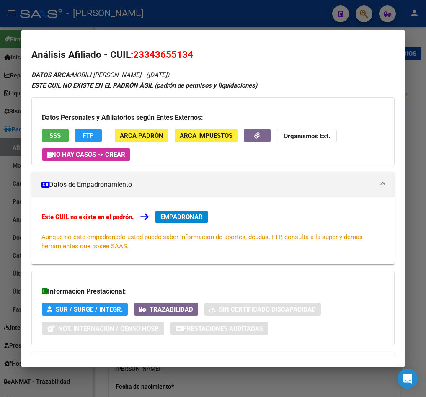
click at [7, 54] on div at bounding box center [213, 198] width 426 height 397
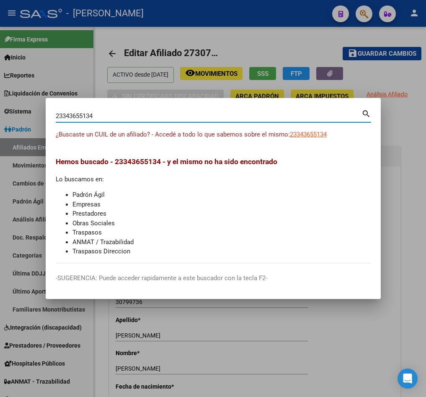
click at [92, 119] on input "23343655134" at bounding box center [209, 116] width 306 height 8
click at [151, 115] on input "23343655134" at bounding box center [209, 116] width 306 height 8
type input "23343655134"
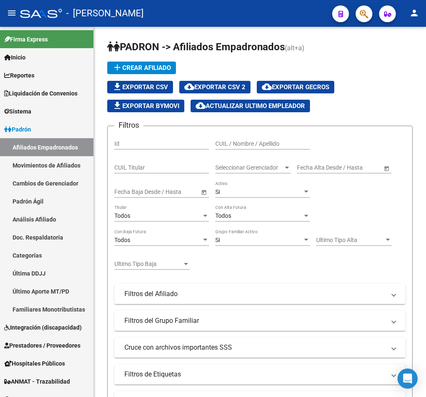
click at [365, 15] on icon "button" at bounding box center [364, 14] width 8 height 10
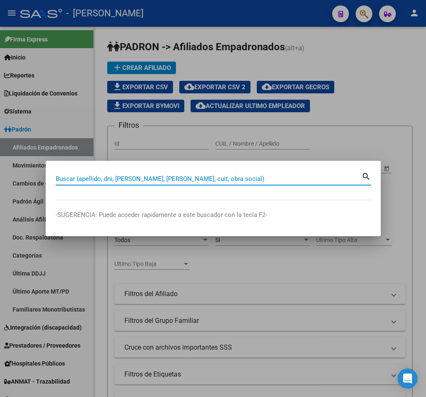
paste input "27449207349"
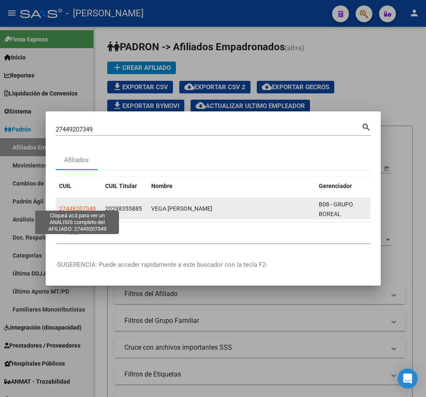
click at [91, 205] on span "27449207349" at bounding box center [77, 208] width 37 height 7
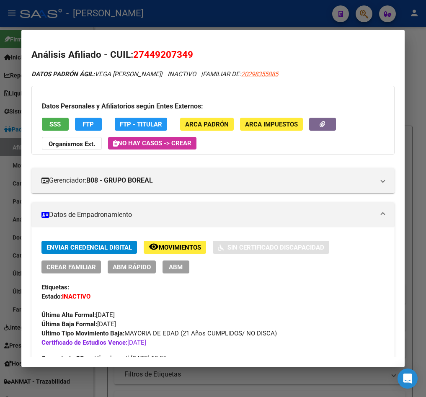
click at [194, 12] on div at bounding box center [213, 198] width 426 height 397
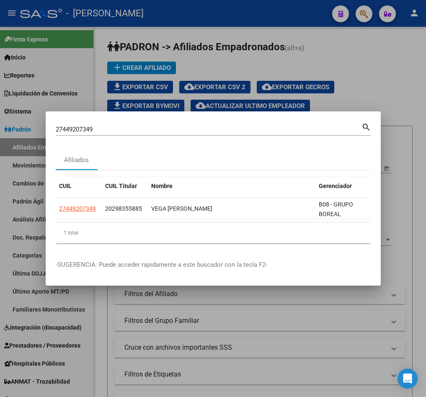
click at [161, 126] on input "27449207349" at bounding box center [209, 130] width 306 height 8
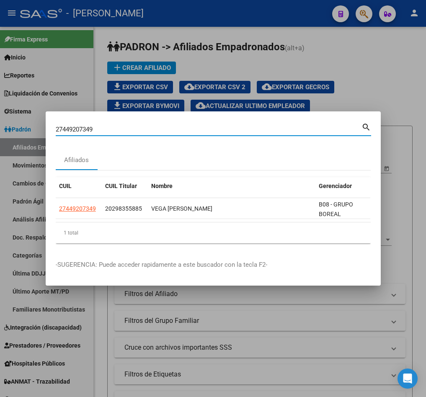
click at [161, 126] on input "27449207349" at bounding box center [209, 130] width 306 height 8
paste input "51961360"
type input "27451961360"
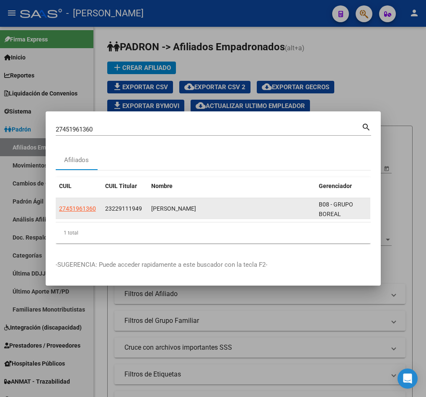
drag, startPoint x: 236, startPoint y: 212, endPoint x: 271, endPoint y: 210, distance: 35.2
click at [271, 213] on datatable-selection "27451961360 23229111949 SANTANA MARIA AGOSTINA B08 - GRUPO BOREAL" at bounding box center [213, 217] width 315 height 8
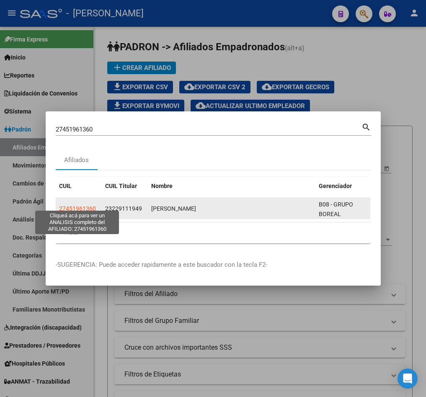
click at [74, 205] on span "27451961360" at bounding box center [77, 208] width 37 height 7
type textarea "27451961360"
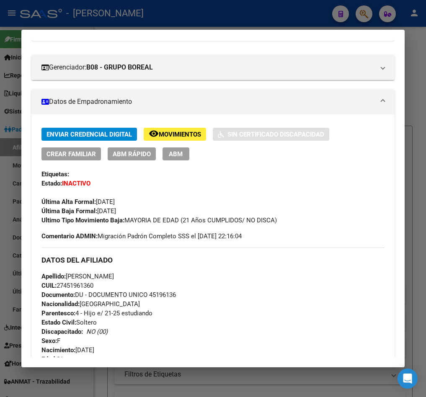
scroll to position [126, 0]
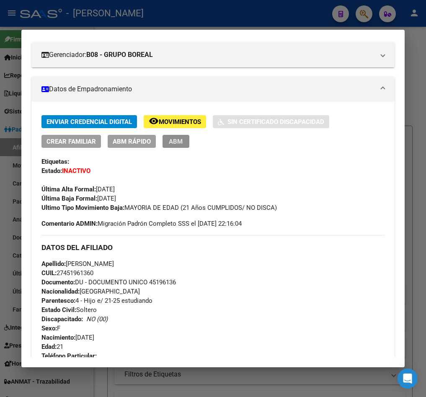
click at [178, 143] on span "ABM" at bounding box center [176, 142] width 14 height 8
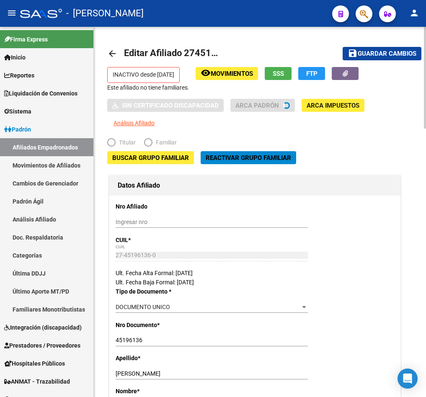
radio input "true"
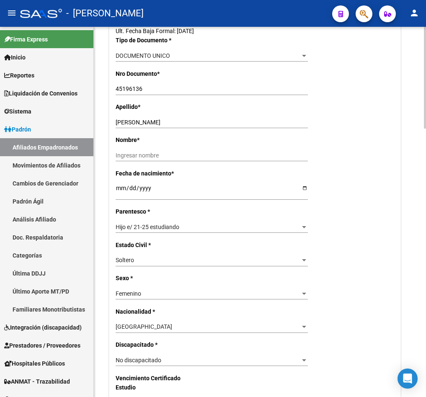
scroll to position [235, 0]
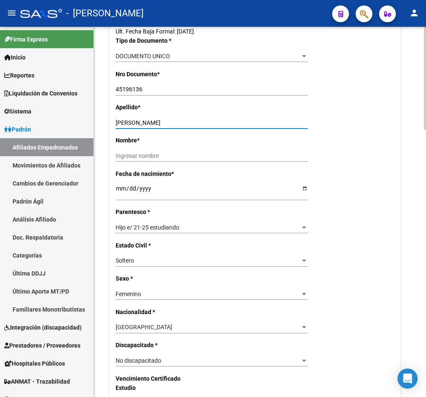
drag, startPoint x: 194, startPoint y: 124, endPoint x: 163, endPoint y: 123, distance: 30.2
click at [163, 123] on input "SANTANA MARIA AGOSTINA" at bounding box center [212, 122] width 192 height 7
click at [250, 130] on div "SANTANA MARIA AGOSTINA Ingresar apellido" at bounding box center [212, 126] width 192 height 19
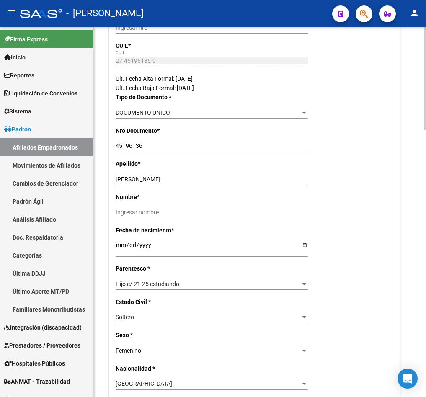
scroll to position [0, 0]
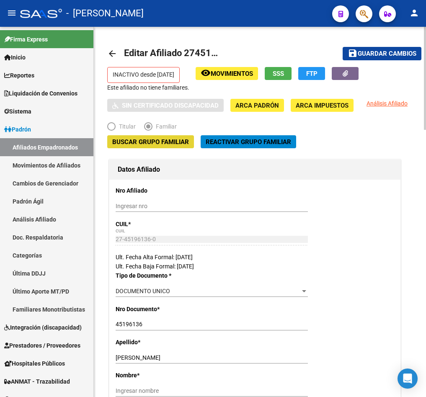
click at [153, 143] on span "Buscar Grupo Familiar" at bounding box center [150, 142] width 77 height 8
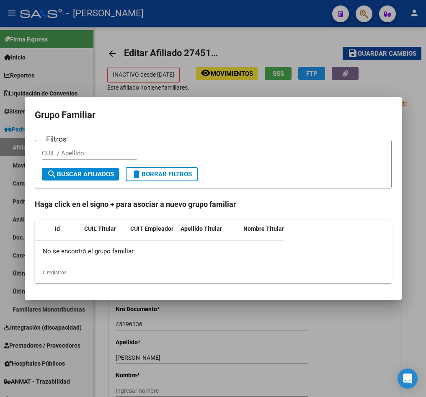
click at [110, 153] on input "CUIL / Apellido" at bounding box center [89, 154] width 95 height 8
paste input "23229111949"
type input "23229111949"
click at [91, 171] on span "search Buscar Afiliados" at bounding box center [80, 175] width 67 height 8
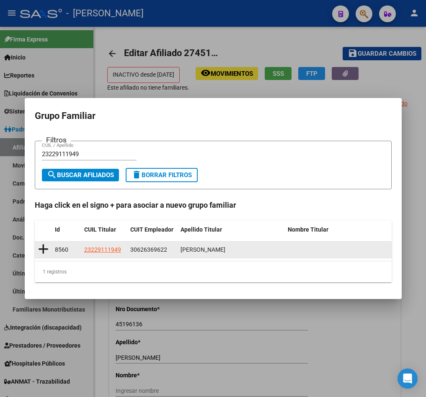
click at [40, 251] on icon at bounding box center [43, 250] width 10 height 12
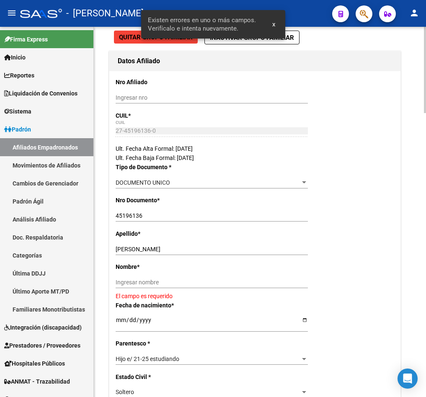
scroll to position [126, 0]
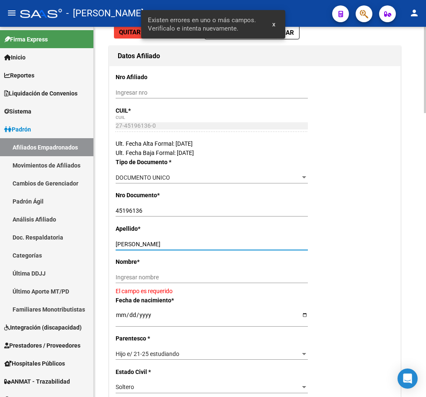
drag, startPoint x: 199, startPoint y: 241, endPoint x: 145, endPoint y: 236, distance: 53.8
click at [145, 236] on div "Apellido * SANTANA MARIA AGOSTINA Ingresar apellido" at bounding box center [255, 240] width 279 height 33
type input "SANTANA"
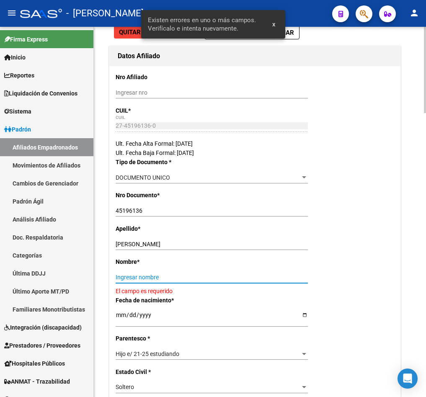
drag, startPoint x: 148, startPoint y: 276, endPoint x: 244, endPoint y: 239, distance: 103.5
click at [148, 276] on input "Ingresar nombre" at bounding box center [212, 277] width 192 height 7
paste input "MARIA AGOSTINA"
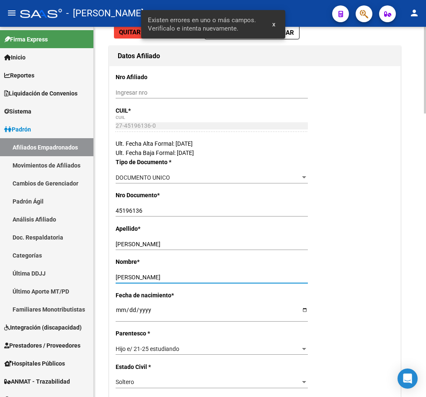
scroll to position [0, 0]
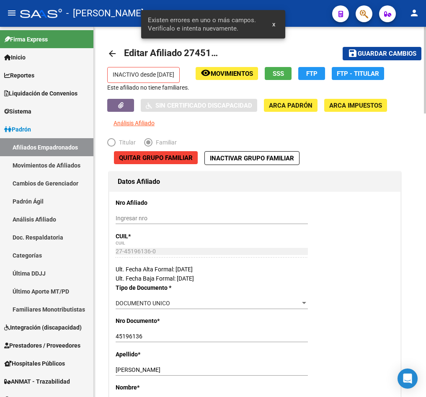
type input "MARIA AGOSTINA"
click at [380, 51] on span "Guardar cambios" at bounding box center [387, 54] width 59 height 8
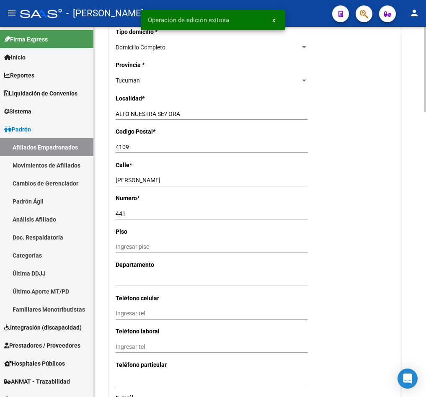
scroll to position [817, 0]
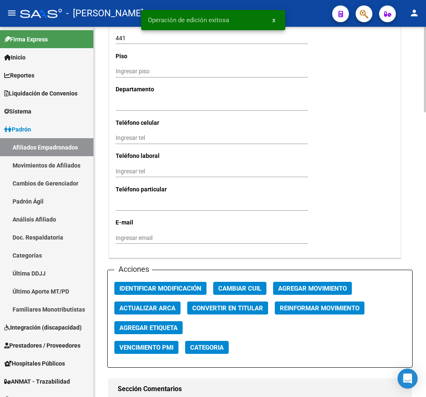
click at [297, 285] on span "Agregar Movimiento" at bounding box center [312, 289] width 69 height 8
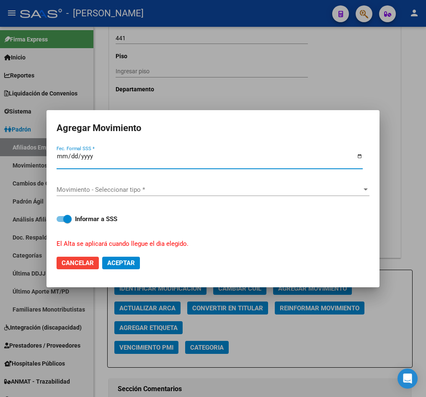
type input "[DATE]"
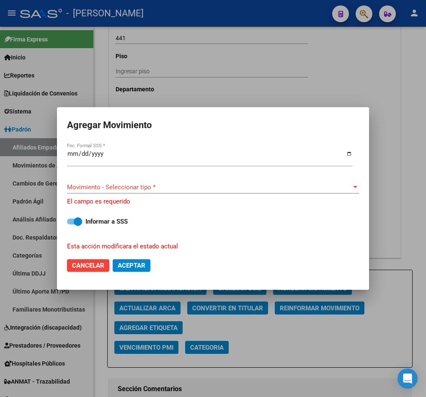
click at [180, 181] on div "Movimiento - Seleccionar tipo * Movimiento - Seleccionar tipo * El campo es req…" at bounding box center [213, 190] width 292 height 32
click at [176, 185] on span "Movimiento - Seleccionar tipo *" at bounding box center [209, 188] width 285 height 8
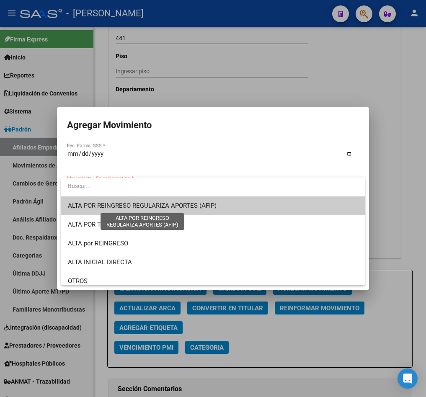
click at [140, 203] on span "ALTA POR REINGRESO REGULARIZA APORTES (AFIP)" at bounding box center [142, 206] width 149 height 8
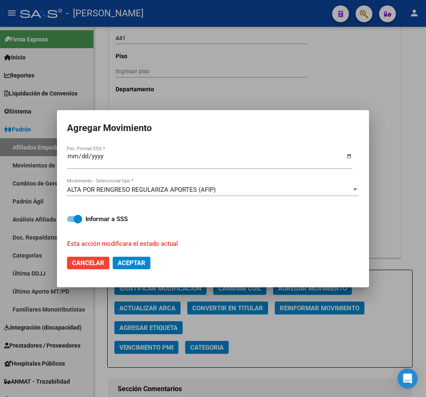
click at [137, 254] on mat-dialog-actions "Cancelar Aceptar" at bounding box center [213, 263] width 292 height 29
click at [137, 259] on span "Aceptar" at bounding box center [132, 263] width 28 height 8
checkbox input "false"
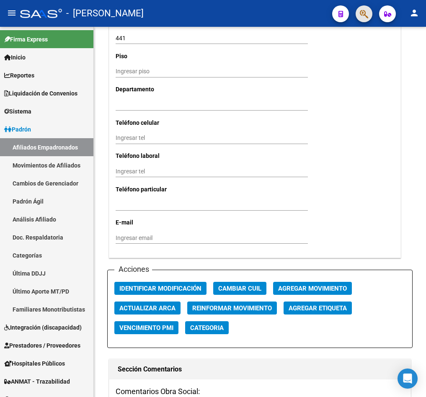
click at [359, 14] on button "button" at bounding box center [364, 13] width 17 height 17
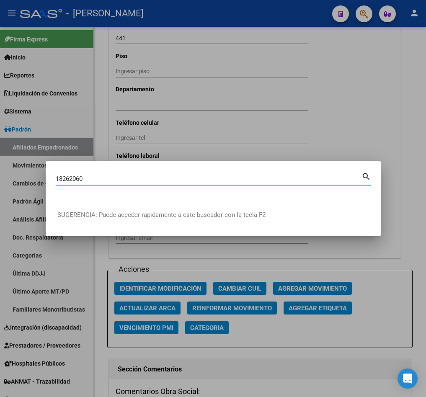
type input "18262060"
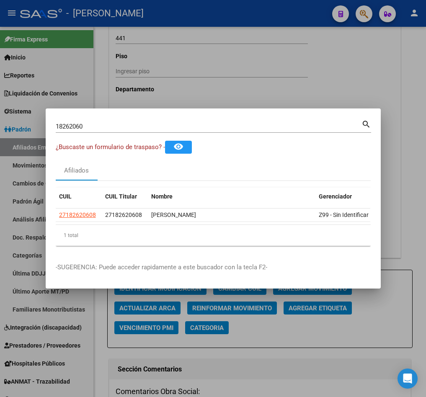
drag, startPoint x: 134, startPoint y: 218, endPoint x: 146, endPoint y: 218, distance: 12.2
click at [146, 218] on datatable-selection "27182620608 27182620608 GRIFFO SILVIA TERESA JESUS Z99 - Sin Identificar" at bounding box center [213, 220] width 315 height 8
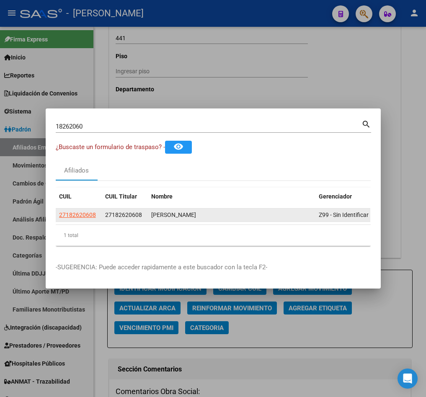
click at [88, 214] on app-link-go-to "27182620608" at bounding box center [77, 215] width 37 height 10
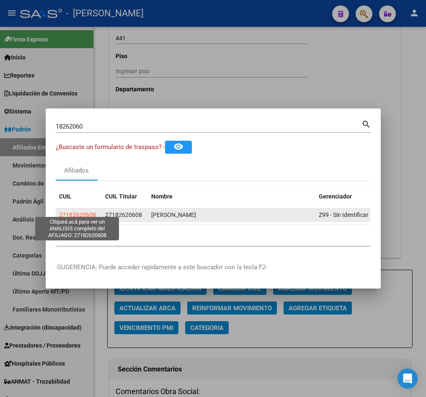
click at [89, 212] on span "27182620608" at bounding box center [77, 215] width 37 height 7
type textarea "27182620608"
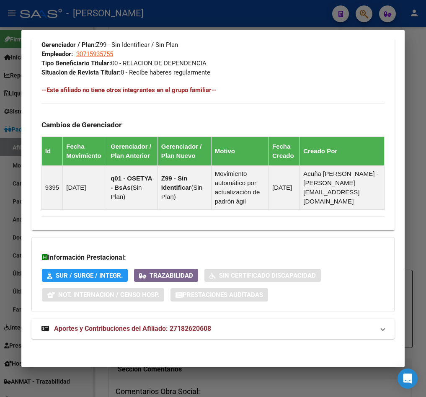
drag, startPoint x: 218, startPoint y: 329, endPoint x: 223, endPoint y: 326, distance: 6.0
click at [220, 329] on mat-panel-title "Aportes y Contribuciones del Afiliado: 27182620608" at bounding box center [207, 329] width 333 height 10
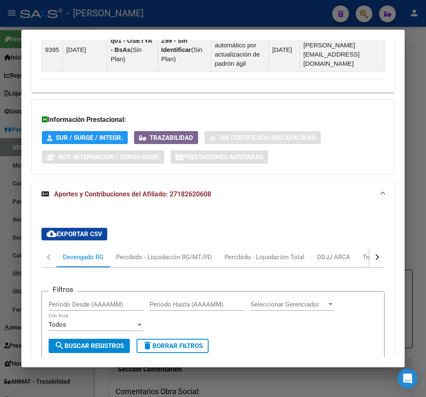
scroll to position [844, 0]
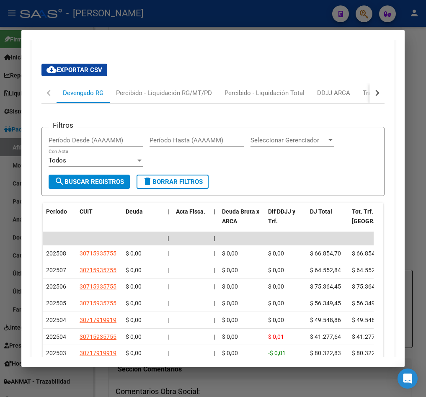
click at [375, 88] on button "button" at bounding box center [377, 93] width 15 height 20
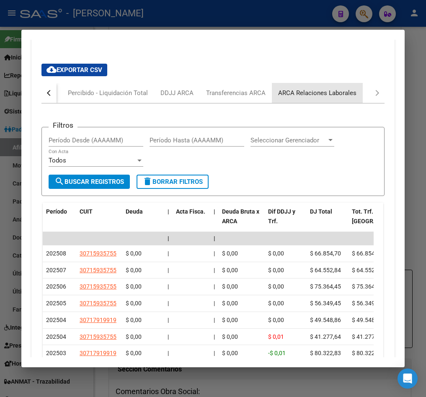
click at [355, 93] on div "ARCA Relaciones Laborales" at bounding box center [317, 93] width 91 height 20
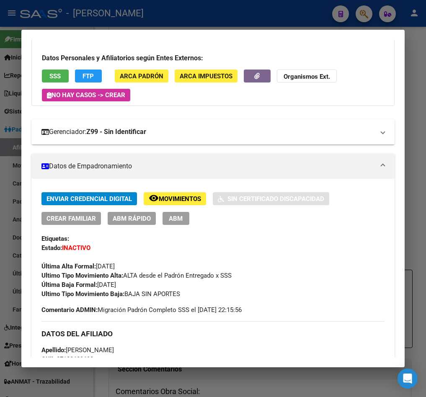
scroll to position [48, 0]
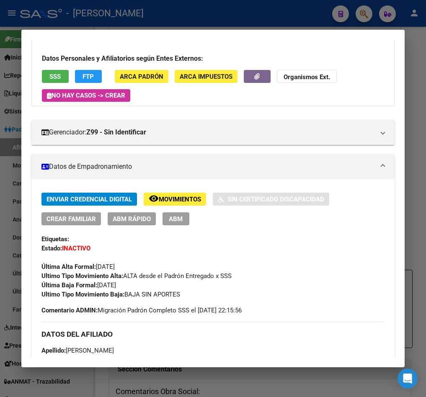
click at [182, 215] on span "ABM" at bounding box center [176, 219] width 14 height 8
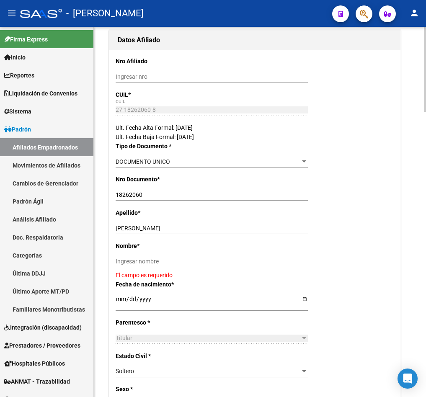
scroll to position [110, 0]
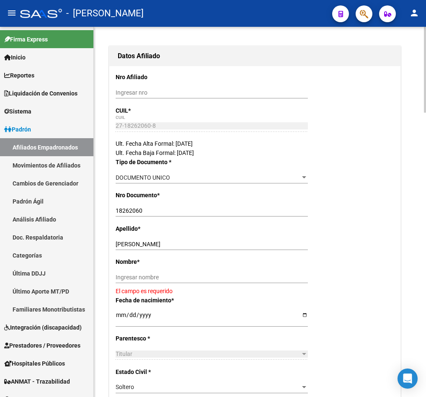
click at [159, 244] on input "GRIFFO SILVIA TERESA JESUS" at bounding box center [212, 244] width 192 height 7
click at [146, 244] on input "GRIFFO SILVIA TERESA JESUS" at bounding box center [212, 244] width 192 height 7
drag, startPoint x: 146, startPoint y: 244, endPoint x: 205, endPoint y: 244, distance: 58.7
click at [205, 244] on input "GRIFFO SILVIA TERESA JESUS" at bounding box center [212, 244] width 192 height 7
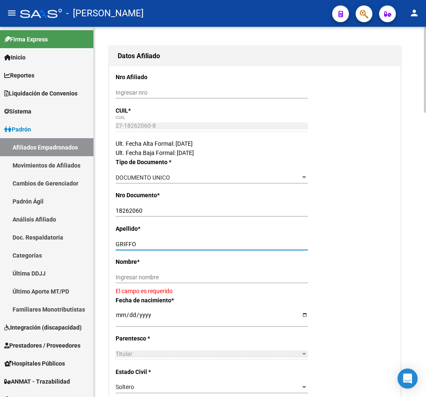
type input "GRIFFO"
click at [169, 271] on div "Nombre * Ingresar nombre El campo es requerido" at bounding box center [255, 276] width 279 height 38
click at [170, 276] on input "Ingresar nombre" at bounding box center [212, 277] width 192 height 7
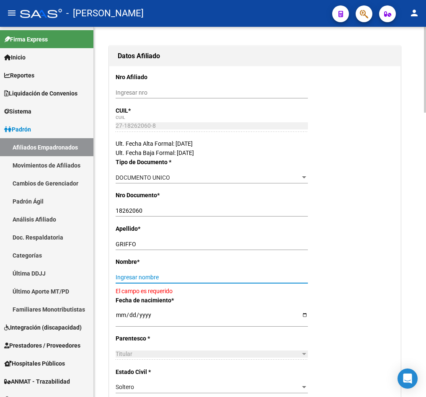
paste input "SILVIA TERESA JESUS"
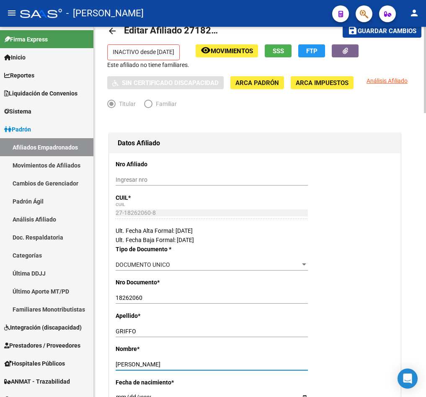
scroll to position [0, 0]
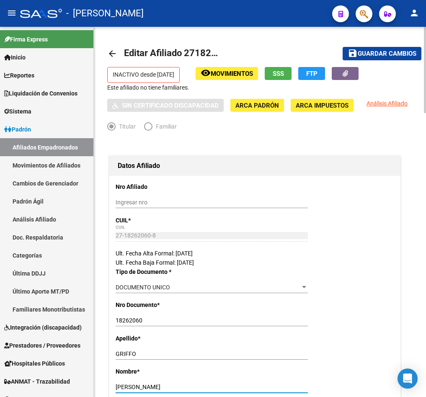
type input "SILVIA TERESA JESUS"
click at [200, 48] on span "Editar Afiliado 27182620608" at bounding box center [184, 53] width 120 height 10
copy h1 "27182620608"
click at [169, 202] on input "Ingresar nro" at bounding box center [212, 202] width 192 height 7
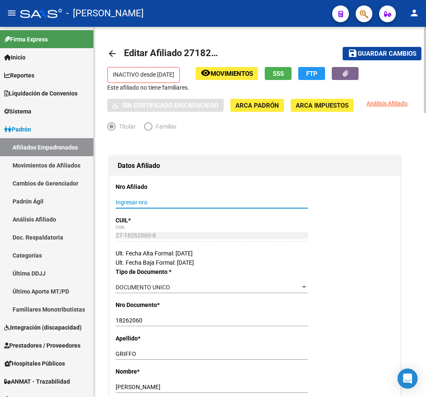
paste input "27182620608"
type input "27-18262060-8"
click at [402, 53] on span "Guardar cambios" at bounding box center [387, 54] width 59 height 8
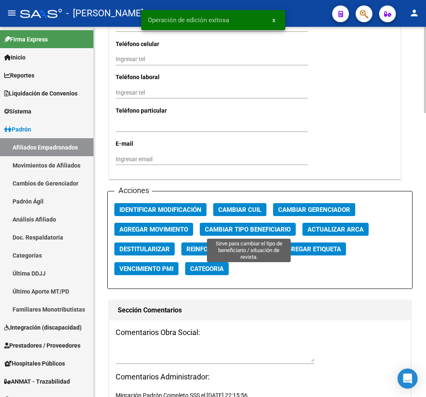
scroll to position [943, 0]
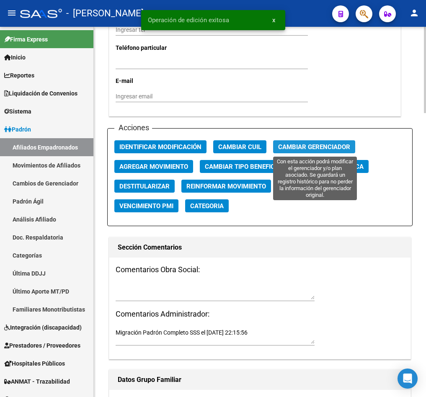
click at [296, 143] on span "Cambiar Gerenciador" at bounding box center [314, 147] width 72 height 8
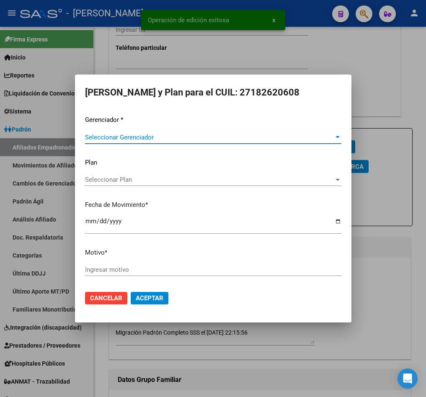
click at [194, 132] on div "Seleccionar Gerenciador Seleccionar Gerenciador" at bounding box center [213, 137] width 257 height 13
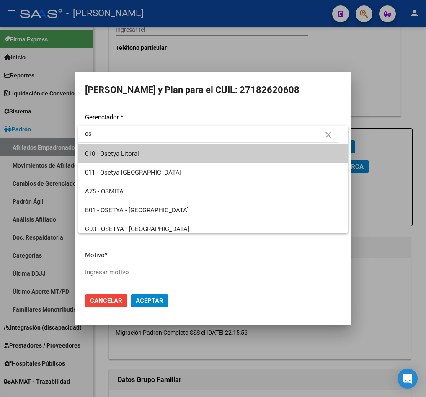
type input "o"
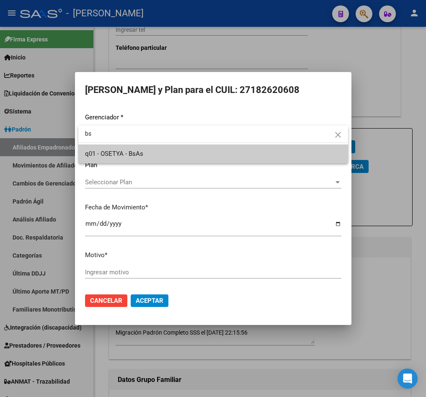
type input "bs"
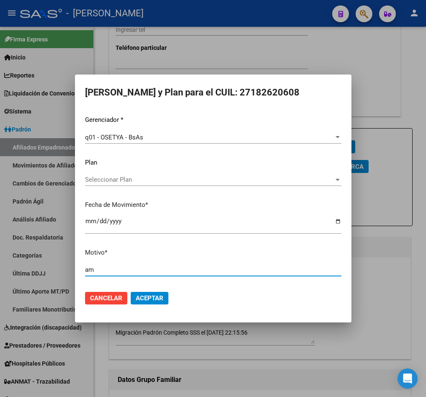
type input "a"
click at [150, 271] on input "mail" at bounding box center [213, 270] width 257 height 8
paste input "martes 30/9/2025 17:08"
type input "mail martes 30/9/2025 17:08"
click at [152, 301] on span "Aceptar" at bounding box center [150, 299] width 28 height 8
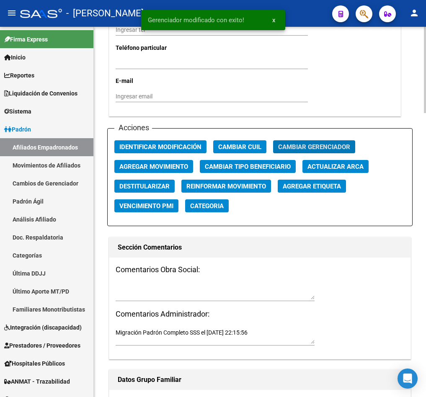
click at [151, 171] on button "Agregar Movimiento" at bounding box center [153, 166] width 79 height 13
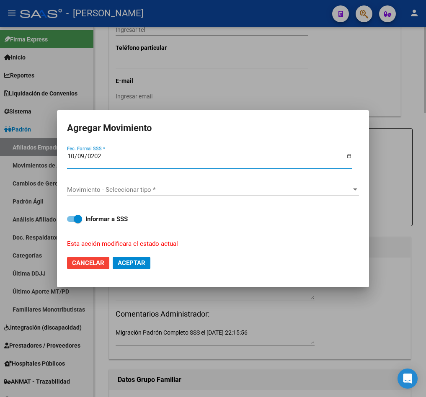
type input "2025-10-09"
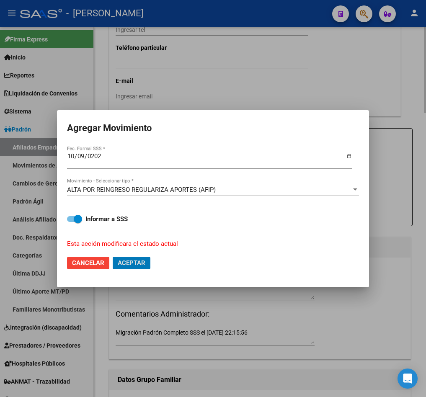
click at [113, 257] on button "Aceptar" at bounding box center [132, 263] width 38 height 13
checkbox input "false"
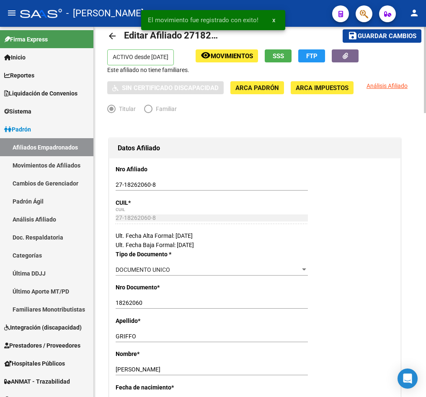
scroll to position [0, 0]
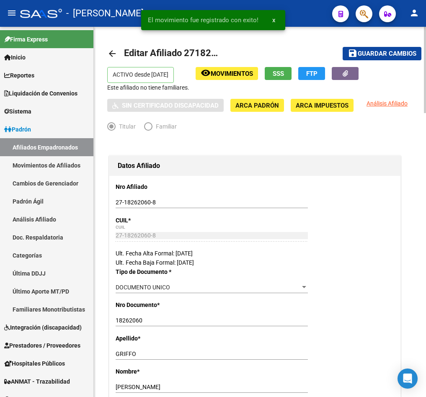
click at [199, 58] on span "Editar Afiliado 27182620608" at bounding box center [184, 53] width 120 height 10
copy h1 "27182620608"
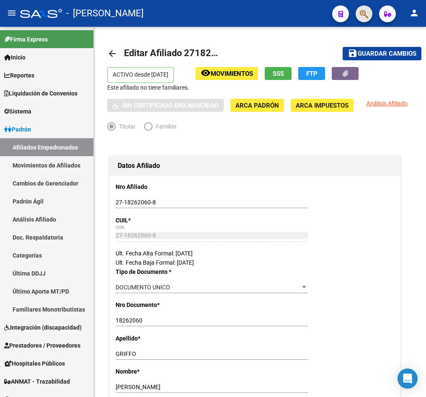
click at [363, 8] on span "button" at bounding box center [364, 13] width 8 height 17
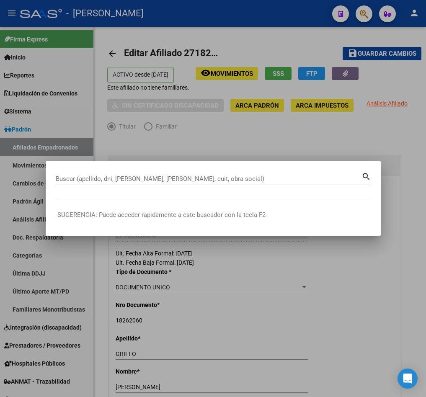
paste input "41826884"
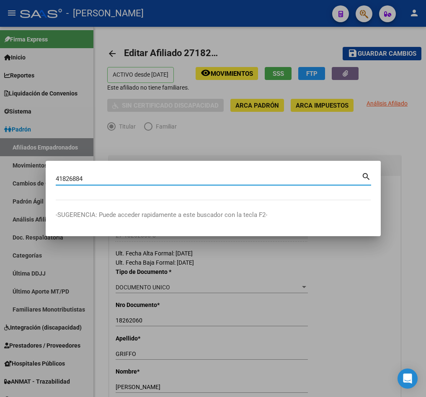
type input "41826884"
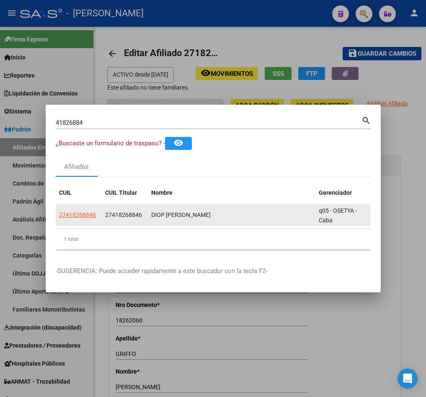
click at [105, 212] on span "27418268846" at bounding box center [123, 215] width 37 height 7
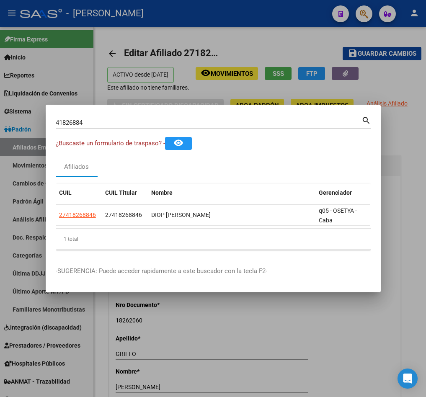
copy span "27418268846"
click at [278, 2] on div at bounding box center [213, 198] width 426 height 397
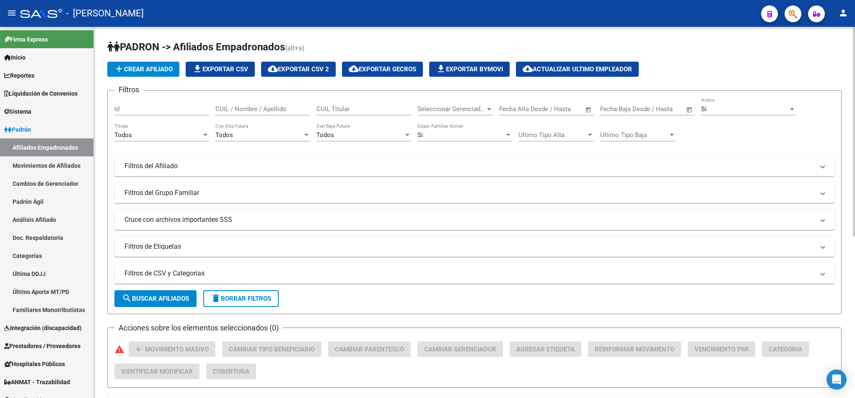
click at [426, 110] on app-drop-down-list "Seleccionar Gerenciador Seleccionar Gerenciador" at bounding box center [459, 110] width 82 height 26
click at [426, 105] on div "Seleccionar Gerenciador Seleccionar Gerenciador" at bounding box center [455, 106] width 75 height 18
type input "la cas"
click at [150, 295] on span "search Buscar Afiliados" at bounding box center [155, 299] width 67 height 8
click at [311, 70] on span "cloud_download Exportar CSV 2" at bounding box center [298, 69] width 61 height 8
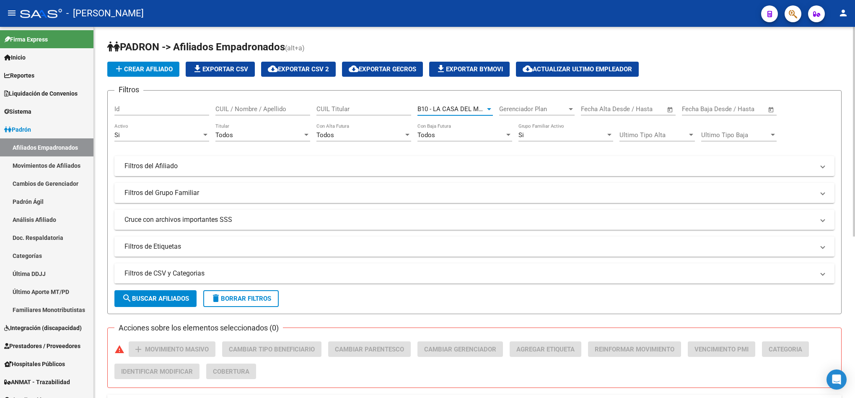
click at [426, 111] on span "B10 - LA CASA DEL MEDICO MUTUAL" at bounding box center [471, 109] width 106 height 8
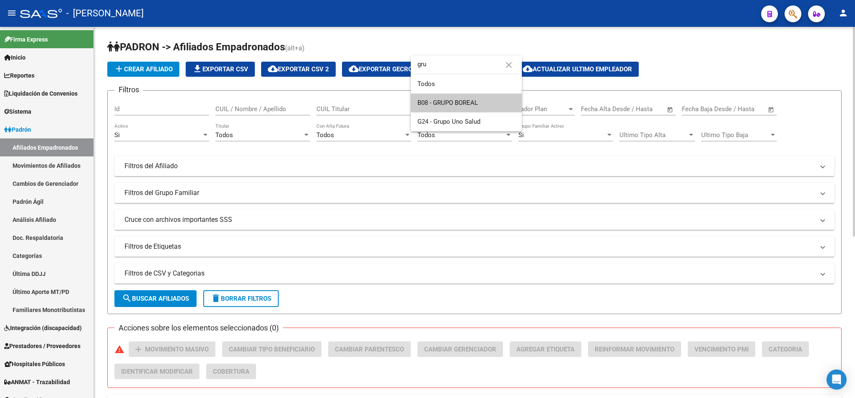
type input "gru"
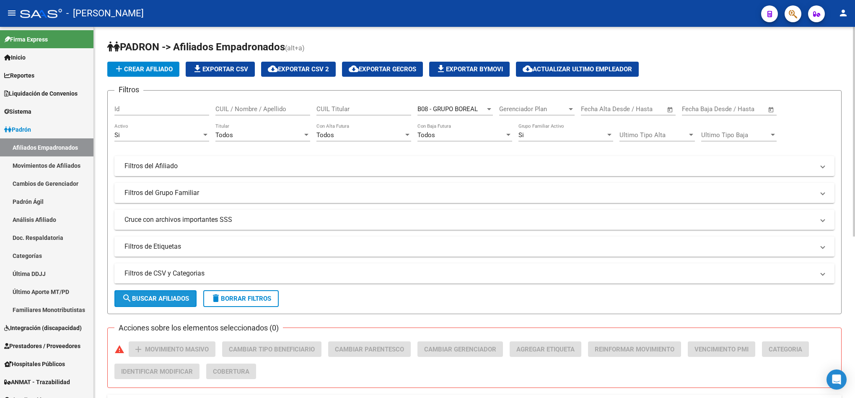
click at [166, 292] on button "search Buscar Afiliados" at bounding box center [155, 298] width 82 height 17
click at [319, 65] on span "cloud_download Exportar CSV 2" at bounding box center [298, 69] width 61 height 8
click at [426, 111] on span "B08 - GRUPO BOREAL" at bounding box center [448, 109] width 60 height 8
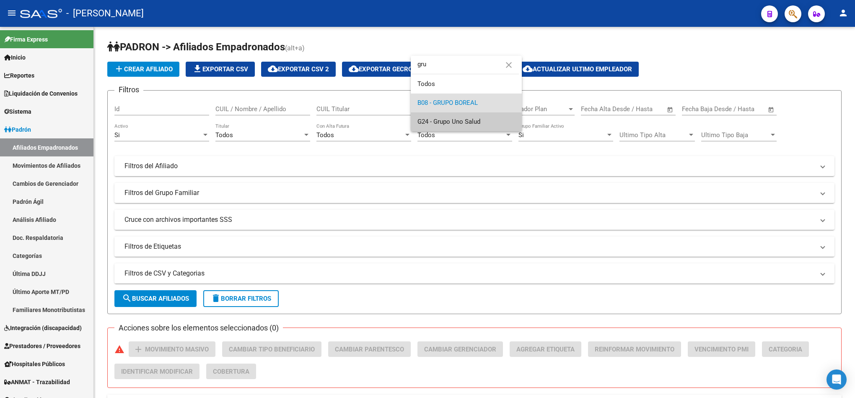
type input "gru"
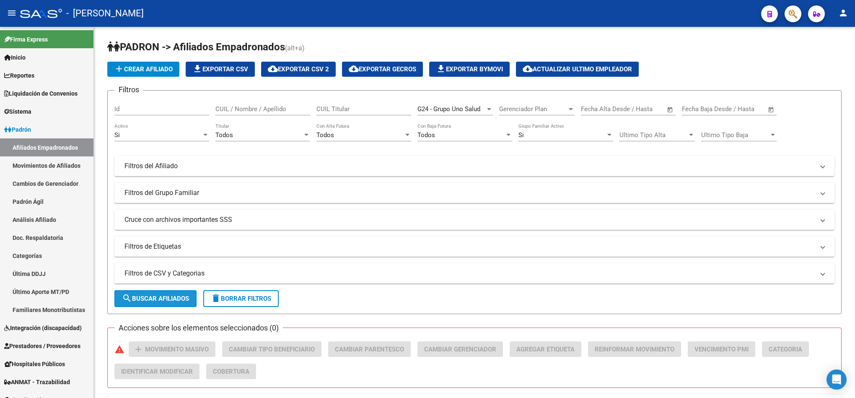
click at [158, 295] on span "search Buscar Afiliados" at bounding box center [155, 299] width 67 height 8
click at [309, 65] on span "cloud_download Exportar CSV 2" at bounding box center [298, 69] width 61 height 8
click at [426, 112] on span "G24 - Grupo Uno Salud" at bounding box center [449, 109] width 63 height 8
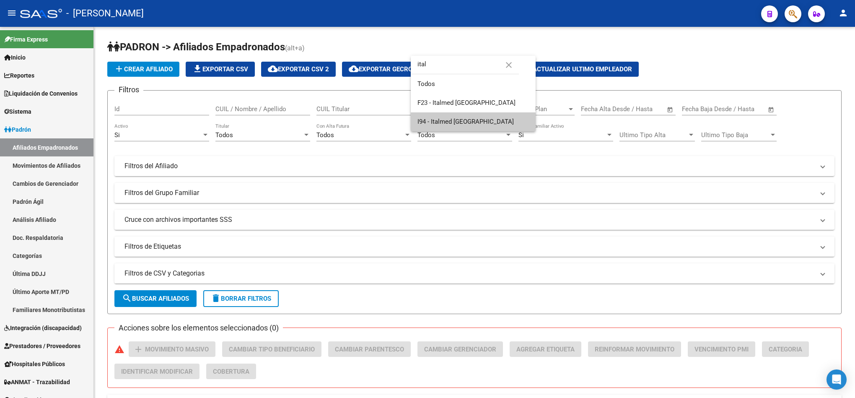
type input "ital"
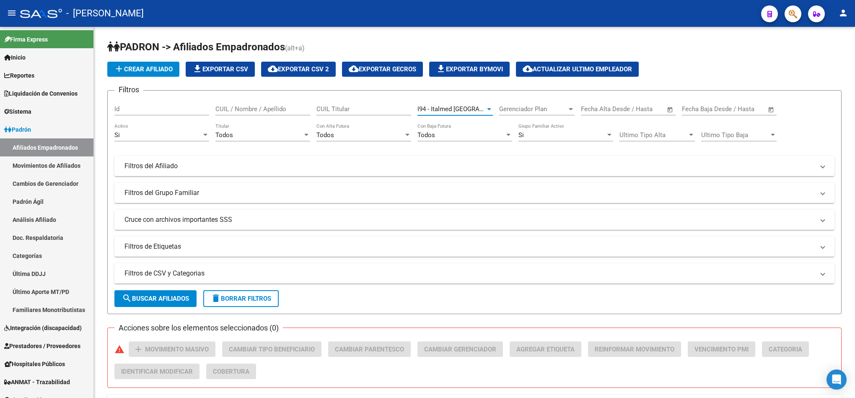
click at [169, 296] on span "search Buscar Afiliados" at bounding box center [155, 299] width 67 height 8
click at [319, 73] on span "cloud_download Exportar CSV 2" at bounding box center [298, 69] width 61 height 8
click at [426, 111] on span "I94 - Italmed [GEOGRAPHIC_DATA]" at bounding box center [466, 109] width 96 height 8
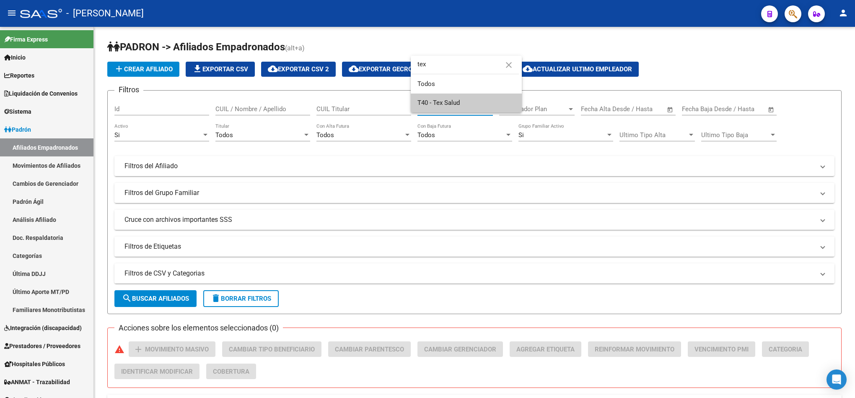
type input "tex"
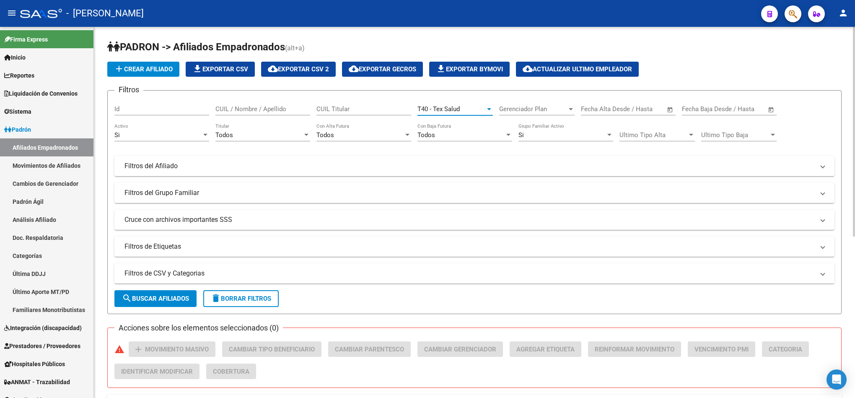
click at [176, 300] on span "search Buscar Afiliados" at bounding box center [155, 299] width 67 height 8
click at [306, 68] on span "cloud_download Exportar CSV 2" at bounding box center [298, 69] width 61 height 8
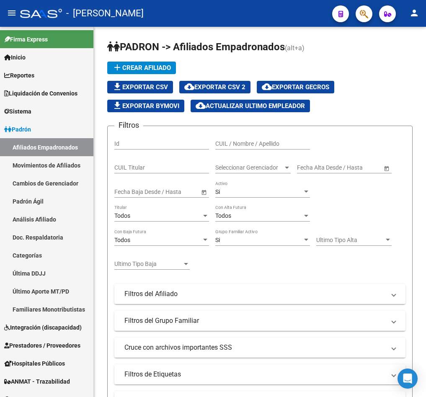
click at [373, 14] on mat-toolbar "menu - osetya person" at bounding box center [213, 13] width 426 height 27
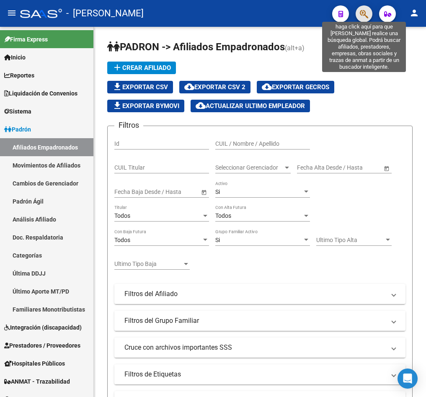
click at [366, 16] on icon "button" at bounding box center [364, 14] width 8 height 10
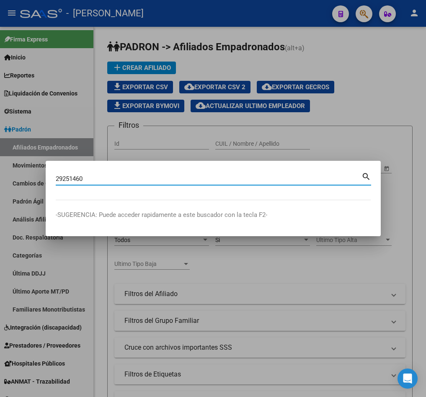
type input "29251460"
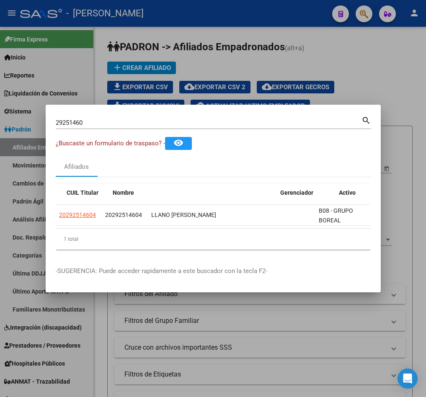
scroll to position [0, 54]
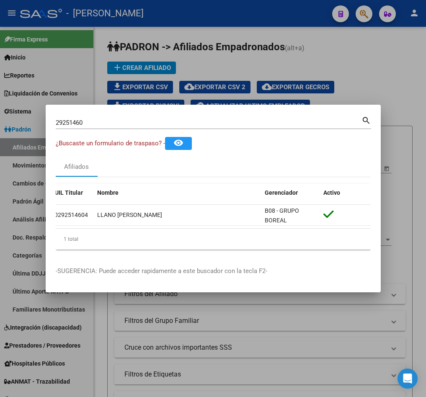
click at [337, 68] on div at bounding box center [213, 198] width 426 height 397
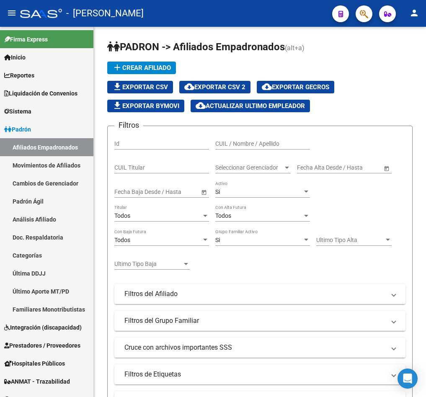
click at [362, 16] on icon "button" at bounding box center [364, 14] width 8 height 10
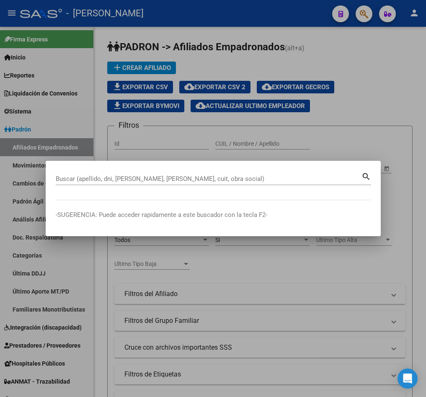
click at [72, 182] on input "Buscar (apellido, dni, [PERSON_NAME], [PERSON_NAME], cuit, obra social)" at bounding box center [209, 179] width 306 height 8
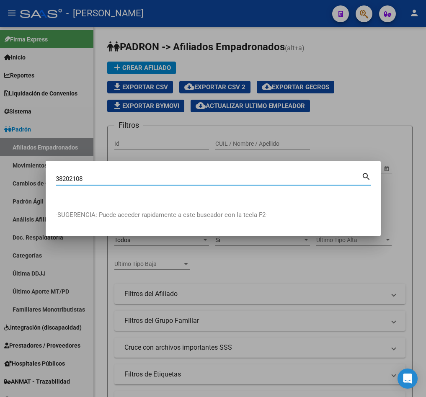
type input "38202108"
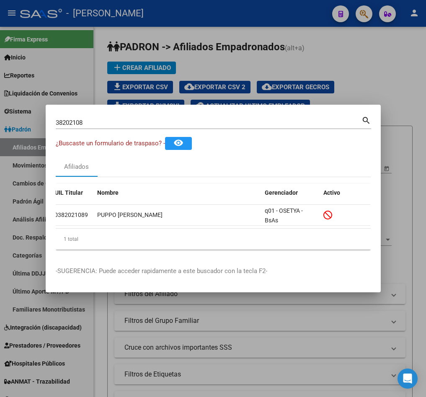
scroll to position [0, 0]
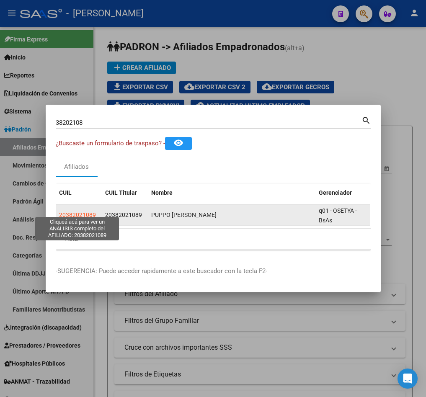
click at [80, 212] on span "20382021089" at bounding box center [77, 215] width 37 height 7
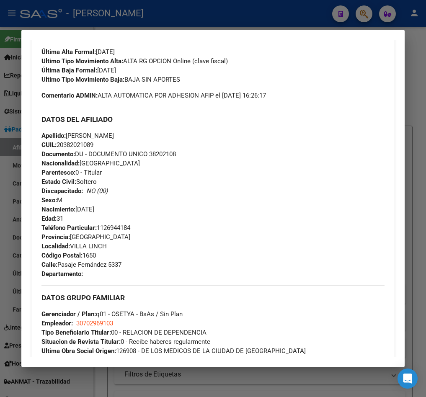
scroll to position [262, 0]
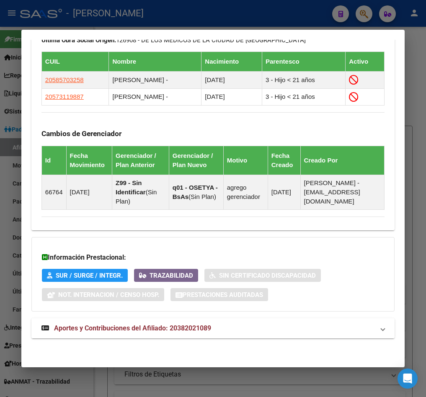
click at [156, 324] on span "Aportes y Contribuciones del Afiliado: 20382021089" at bounding box center [132, 328] width 157 height 8
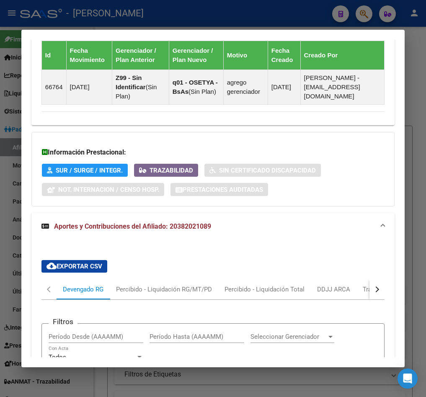
scroll to position [868, 0]
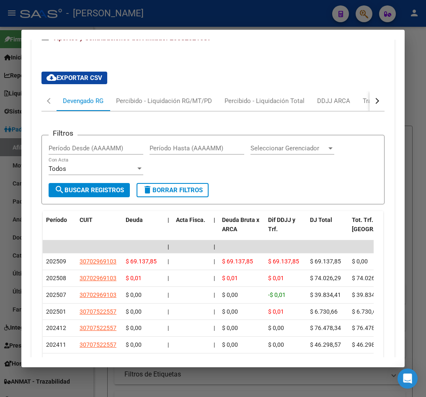
click at [370, 107] on button "button" at bounding box center [377, 101] width 15 height 20
click at [345, 106] on div "ARCA Relaciones Laborales" at bounding box center [317, 100] width 78 height 9
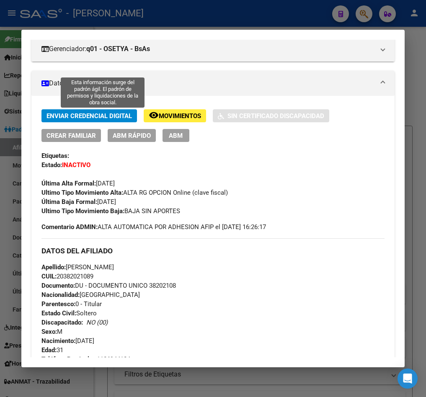
scroll to position [0, 0]
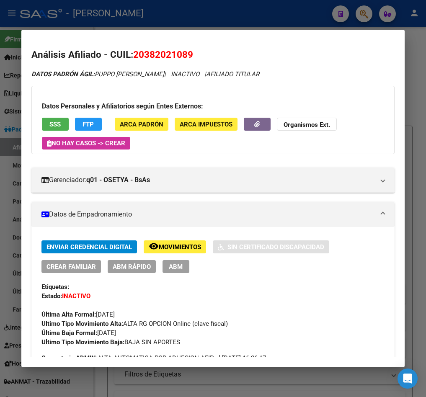
click at [169, 49] on span "20382021089" at bounding box center [163, 54] width 60 height 11
copy span "20382021089"
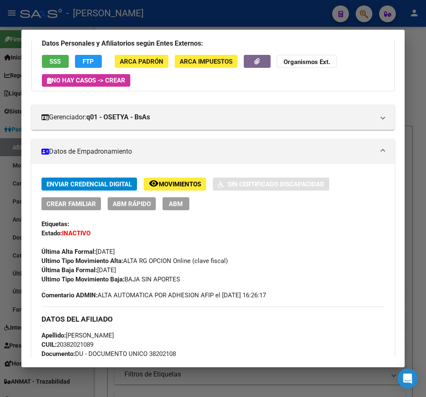
click at [182, 205] on span "ABM" at bounding box center [176, 204] width 14 height 8
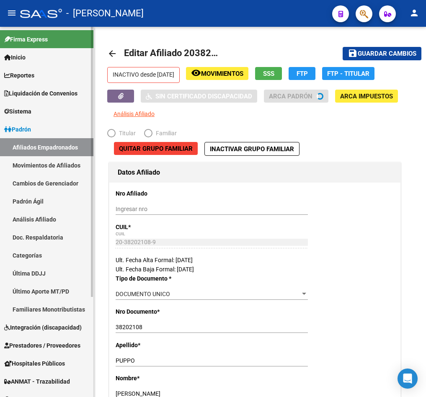
radio input "true"
type input "30-70296910-3"
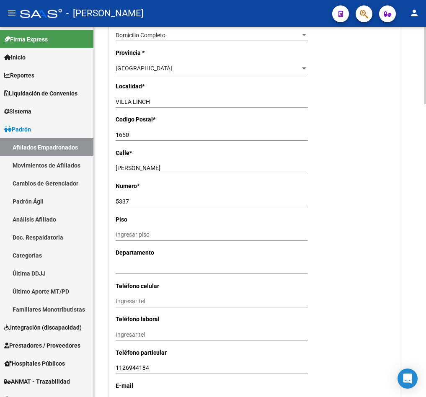
scroll to position [880, 0]
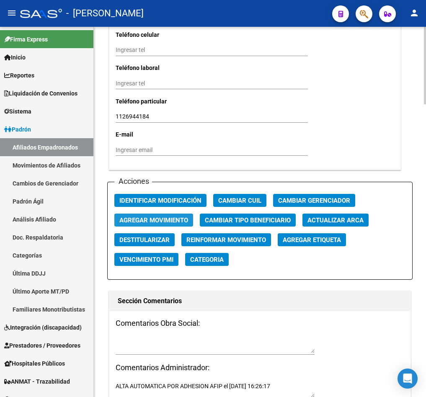
click at [143, 218] on span "Agregar Movimiento" at bounding box center [153, 221] width 69 height 8
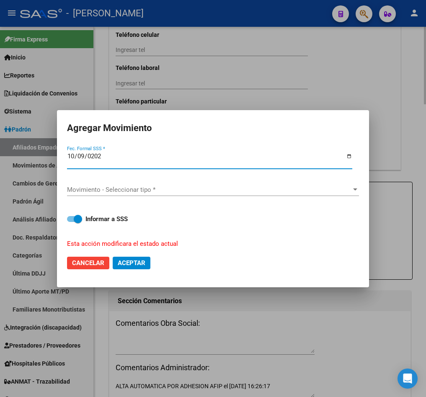
type input "2025-10-09"
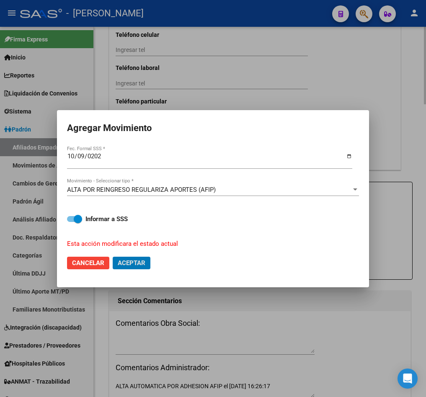
click at [113, 257] on button "Aceptar" at bounding box center [132, 263] width 38 height 13
checkbox input "false"
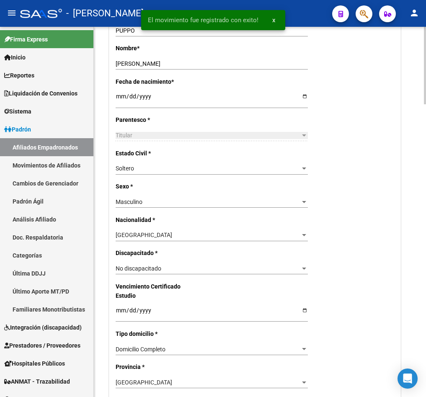
scroll to position [0, 0]
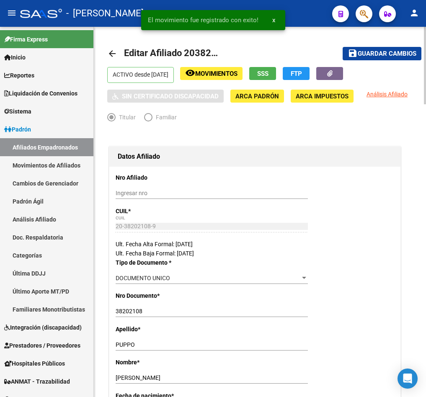
click at [204, 54] on span "Editar Afiliado 20382021089" at bounding box center [184, 53] width 120 height 10
copy h1 "20382021089"
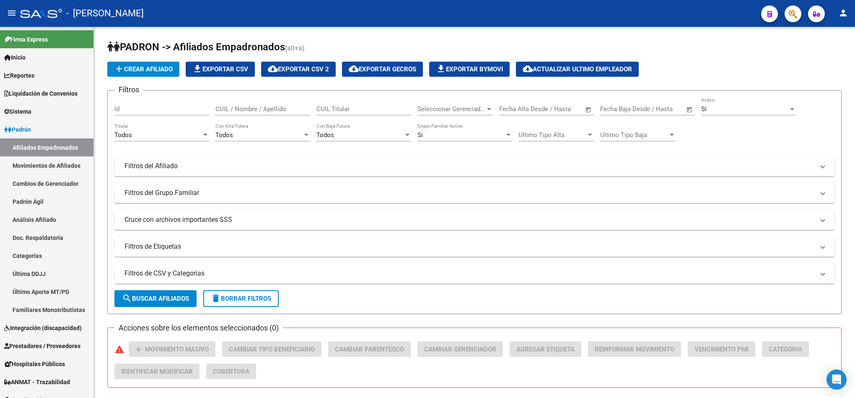
click at [788, 23] on mat-toolbar "menu - osetya person" at bounding box center [427, 13] width 855 height 27
click at [793, 19] on span "button" at bounding box center [793, 13] width 8 height 17
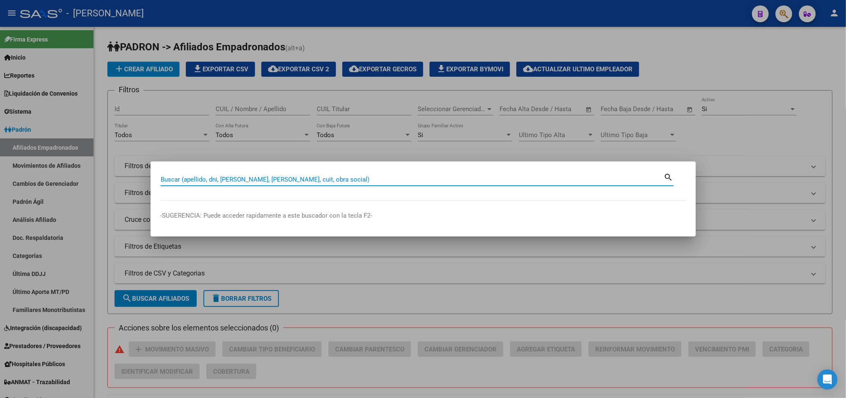
paste input "40396241"
type input "40396241"
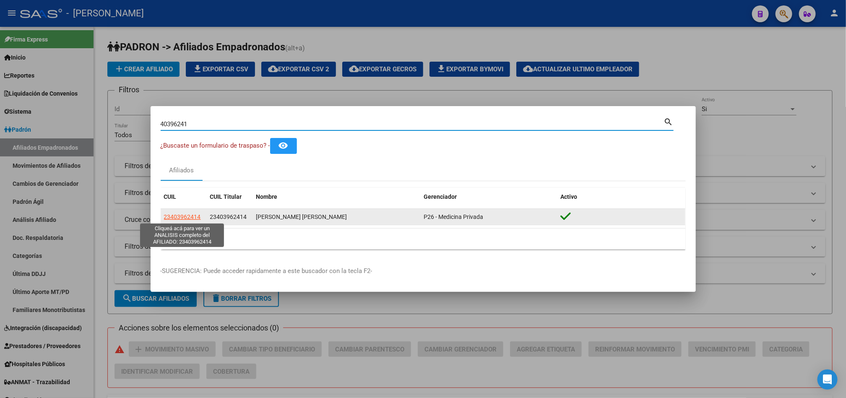
click at [193, 215] on span "23403962414" at bounding box center [182, 216] width 37 height 7
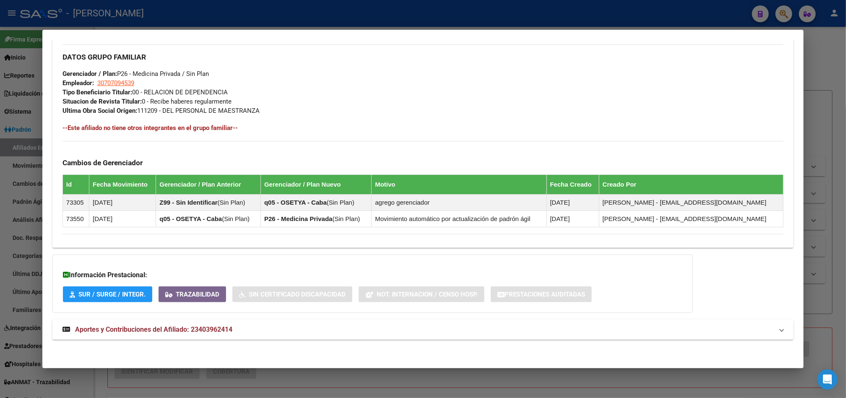
click at [251, 327] on mat-panel-title "Aportes y Contribuciones del Afiliado: 23403962414" at bounding box center [417, 329] width 711 height 10
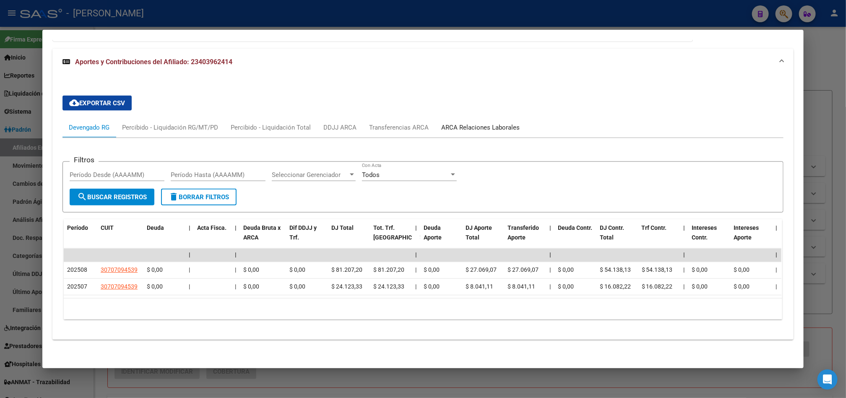
click at [464, 123] on div "ARCA Relaciones Laborales" at bounding box center [480, 127] width 78 height 9
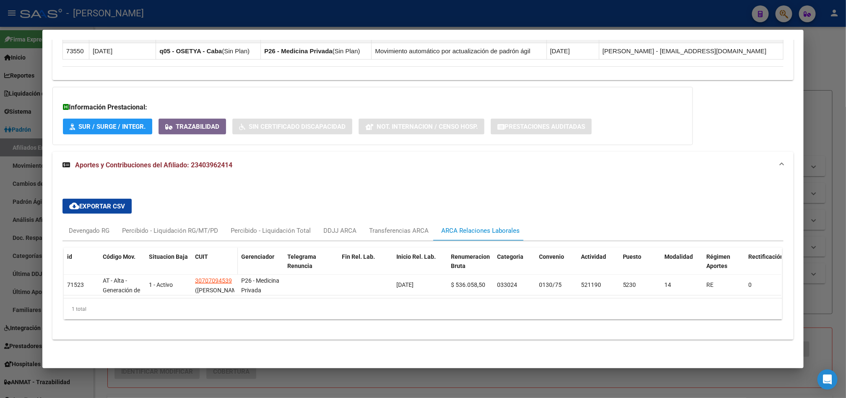
scroll to position [576, 0]
drag, startPoint x: 296, startPoint y: 272, endPoint x: 292, endPoint y: 204, distance: 68.0
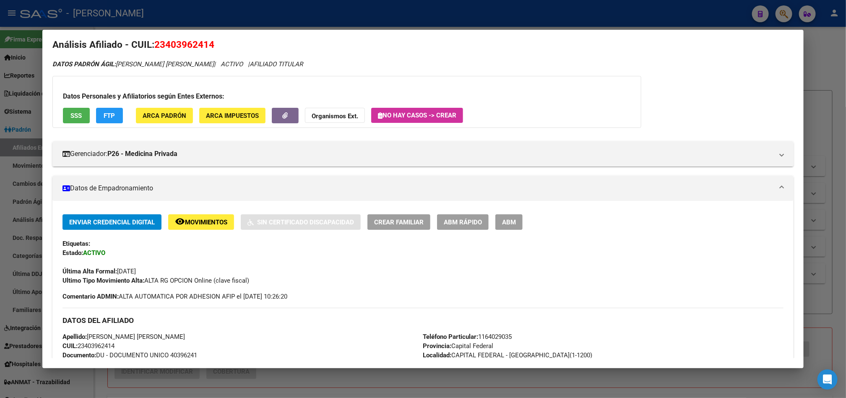
scroll to position [0, 0]
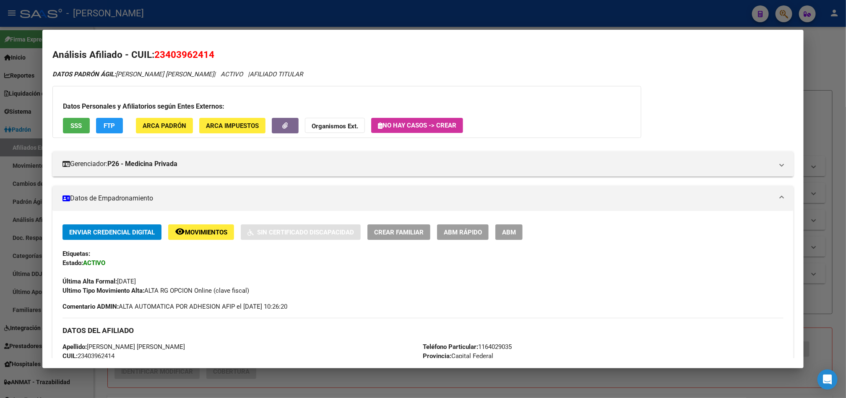
click at [196, 58] on span "23403962414" at bounding box center [184, 54] width 60 height 11
copy span "23403962414"
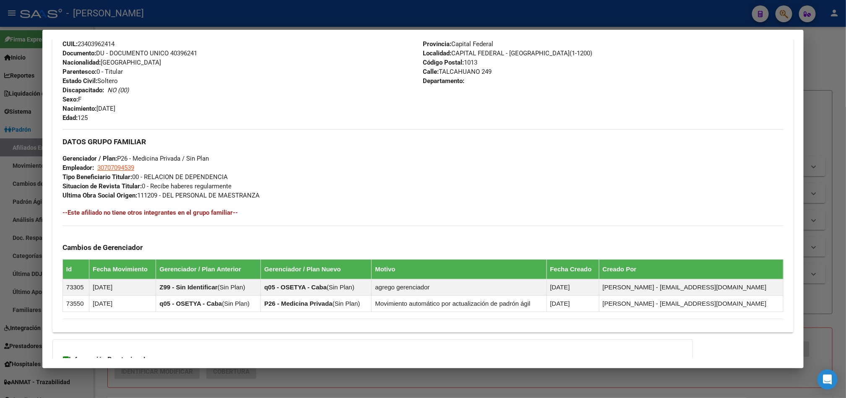
scroll to position [314, 0]
